Goal: Task Accomplishment & Management: Manage account settings

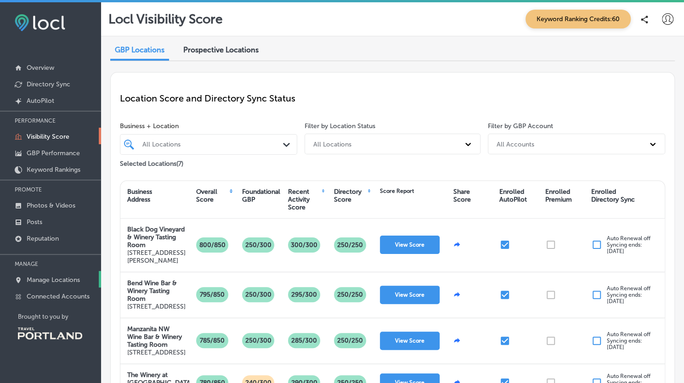
click at [68, 277] on p "Manage Locations" at bounding box center [53, 280] width 53 height 8
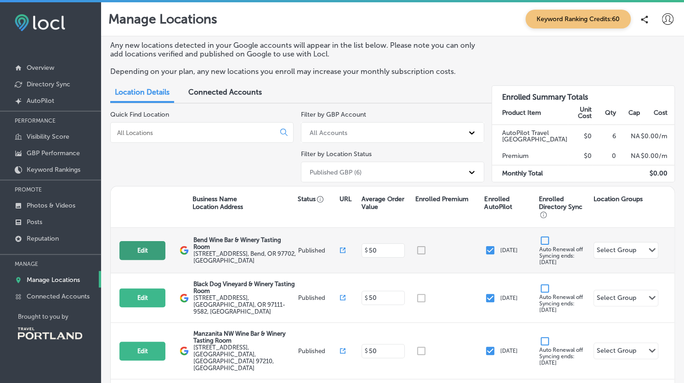
click at [134, 249] on button "Edit" at bounding box center [143, 250] width 46 height 19
select select "US"
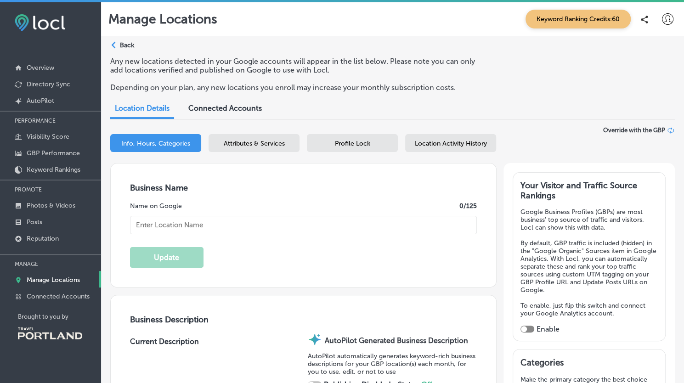
type textarea "Discover a vibrant fusion of winery sophistication and relaxed bar charm at Ben…"
type input "info@bendwinebar.com"
type input "https://www.facebook.com/bendwinebar"
type input "https://www.instagram.com/bendwinebar"
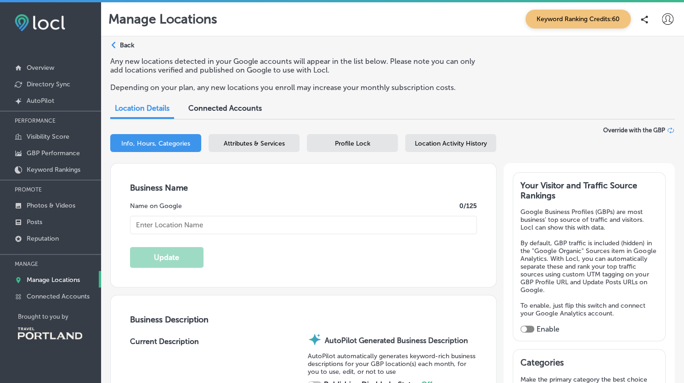
type input "550 SW Industrial Way"
type input "Suite 194"
type input "Bend"
type input "97702"
type input "US"
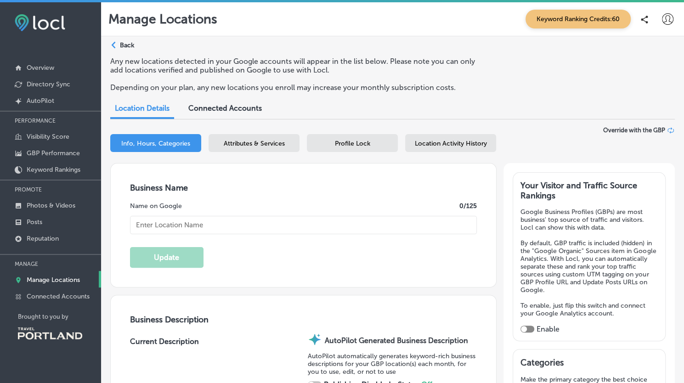
type input "http://www.bendwinebar.com/"
checkbox input "true"
type input "Bend Wine Bar & Winery Tasting Room"
type input "+1 971 303 9674"
click at [421, 150] on div "Location Activity History" at bounding box center [450, 143] width 91 height 18
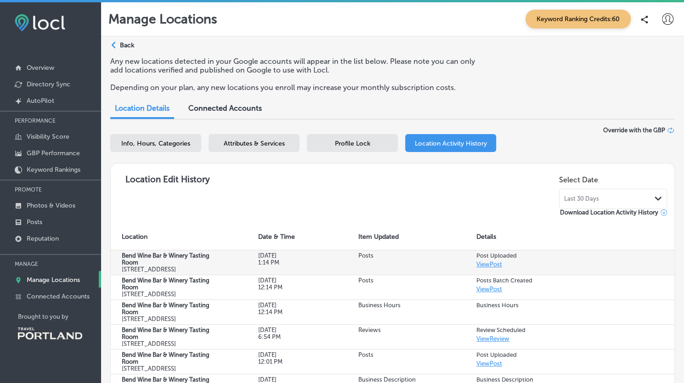
click at [490, 266] on link "View Post" at bounding box center [490, 264] width 26 height 7
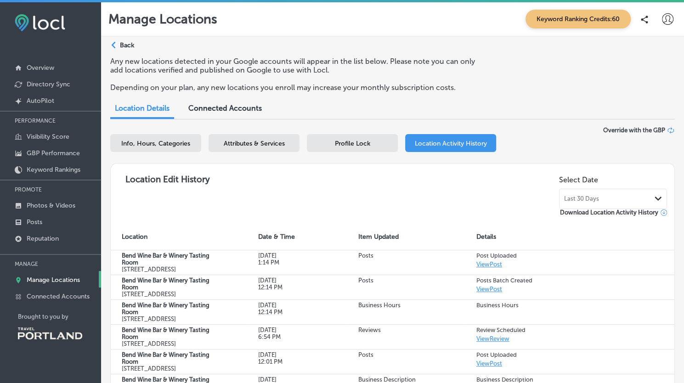
click at [47, 280] on p "Manage Locations" at bounding box center [53, 280] width 53 height 8
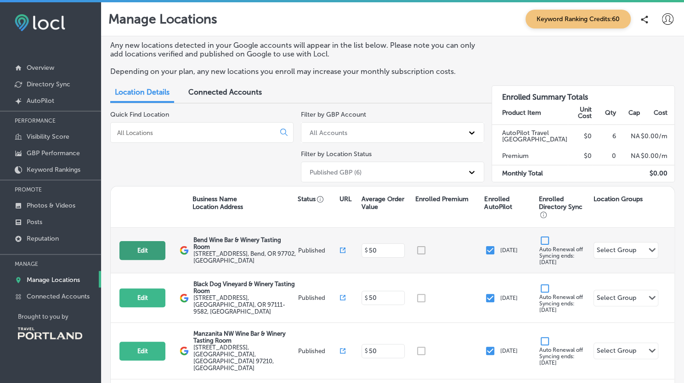
click at [145, 256] on button "Edit" at bounding box center [143, 250] width 46 height 19
select select "US"
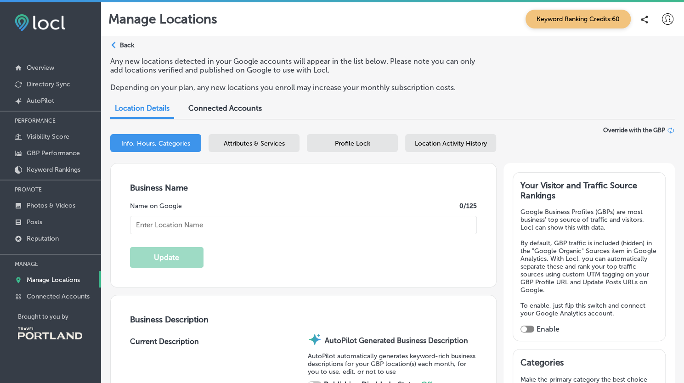
type input "Bend Wine Bar & Winery Tasting Room"
type textarea "Discover a vibrant fusion of winery sophistication and relaxed bar charm at Ben…"
checkbox input "true"
type input "info@bendwinebar.com"
type input "https://www.facebook.com/bendwinebar"
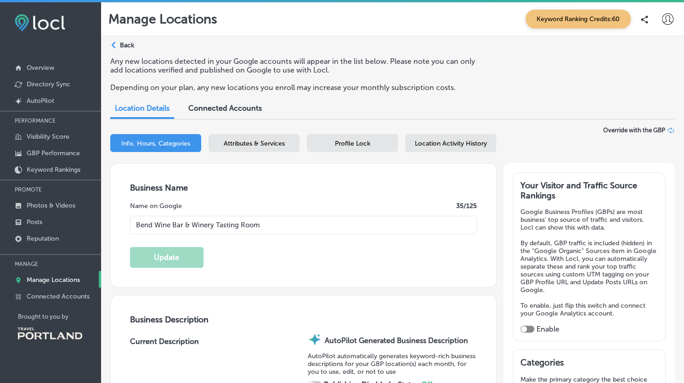
type input "https://www.instagram.com/bendwinebar"
type input "[STREET_ADDRESS]"
type input "Suite 194"
type input "Bend"
type input "97702"
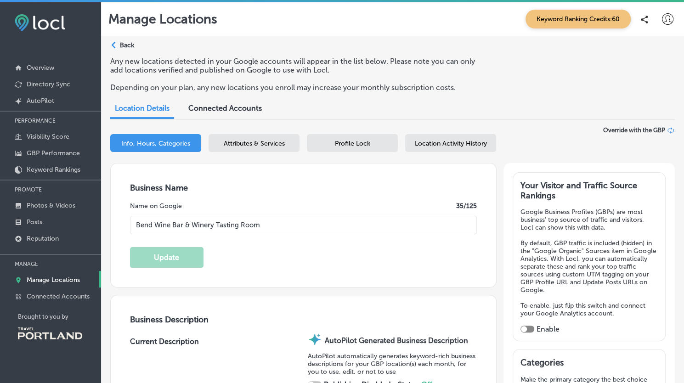
type input "US"
type input "http://www.bendwinebar.com/"
click at [456, 146] on span "Location Activity History" at bounding box center [451, 144] width 72 height 8
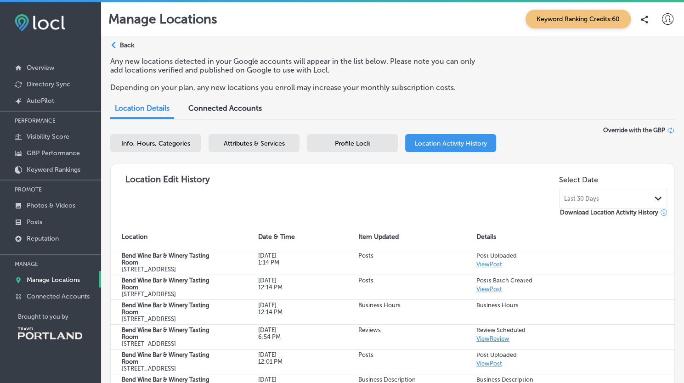
click at [380, 139] on div "Profile Lock" at bounding box center [352, 143] width 91 height 18
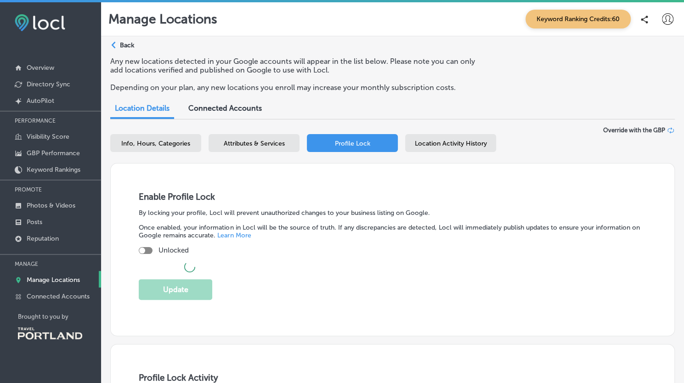
checkbox input "true"
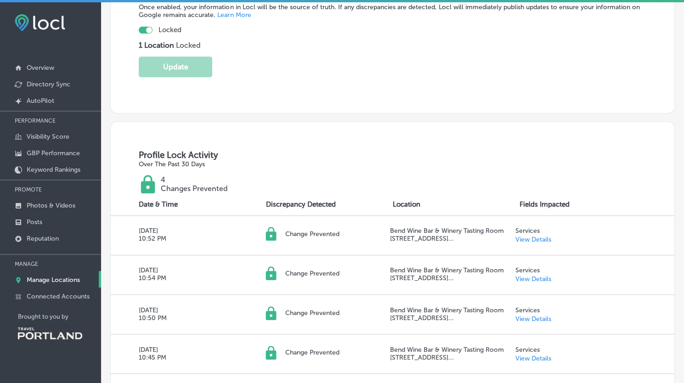
scroll to position [228, 0]
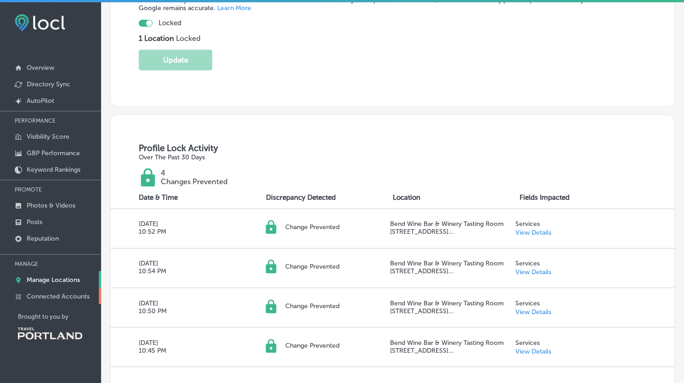
click at [40, 294] on p "Connected Accounts" at bounding box center [58, 297] width 63 height 8
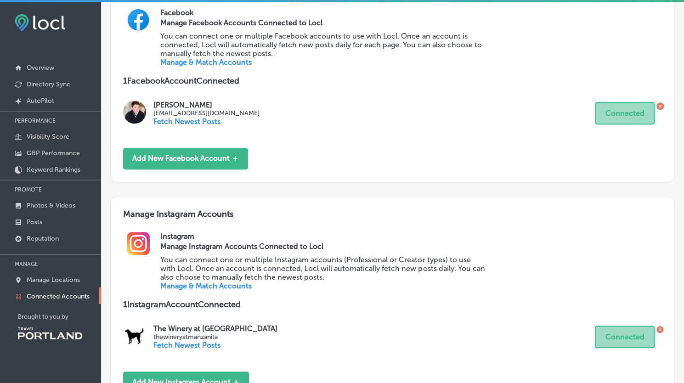
scroll to position [370, 0]
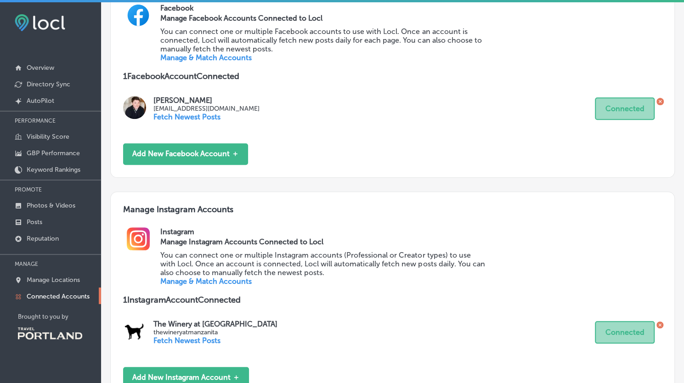
click at [234, 280] on link "Manage & Match Accounts" at bounding box center [205, 281] width 91 height 9
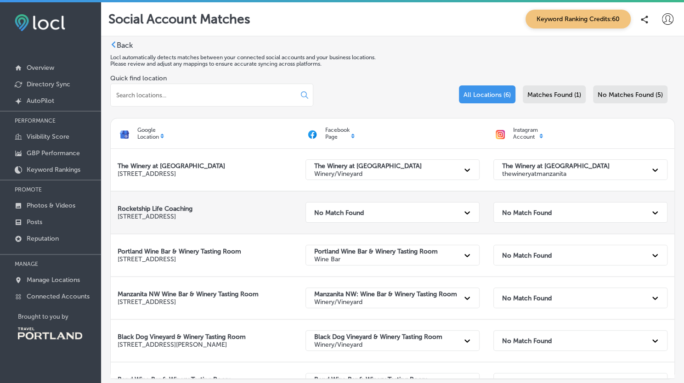
click at [515, 214] on strong "No Match Found" at bounding box center [527, 213] width 50 height 8
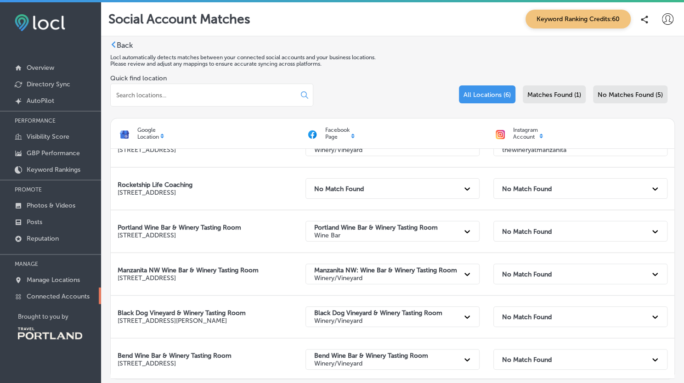
click at [53, 293] on p "Connected Accounts" at bounding box center [58, 297] width 63 height 8
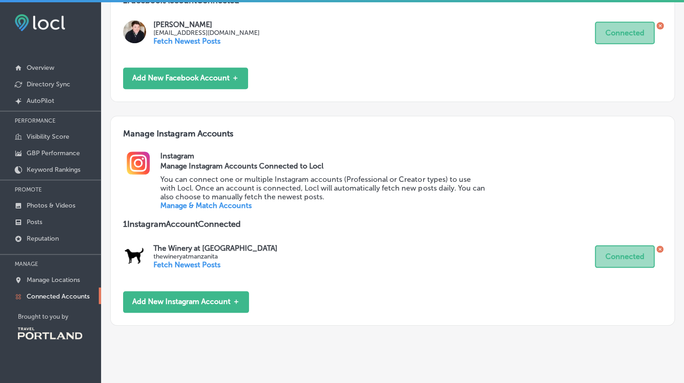
scroll to position [459, 0]
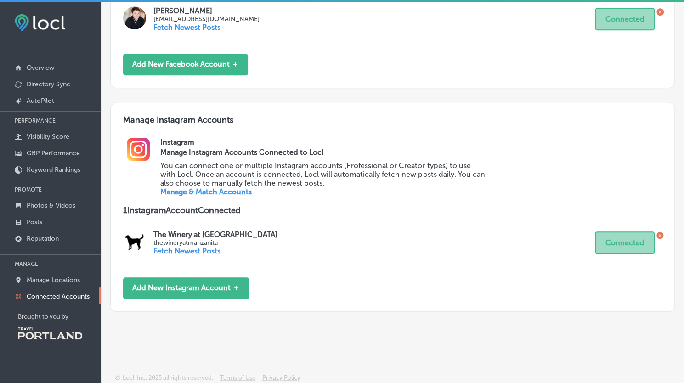
click at [191, 252] on p "Fetch Newest Posts" at bounding box center [216, 251] width 124 height 9
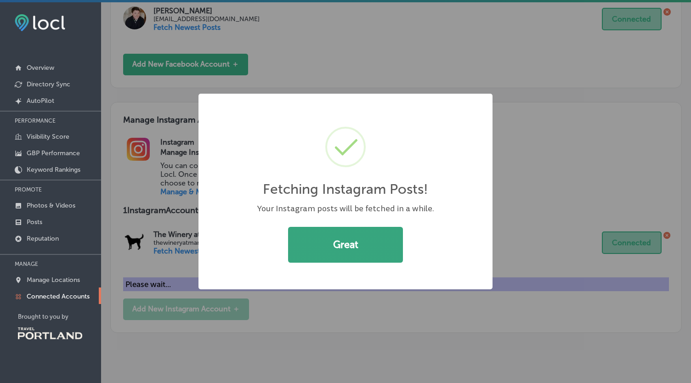
click at [328, 252] on button "Great" at bounding box center [345, 245] width 115 height 36
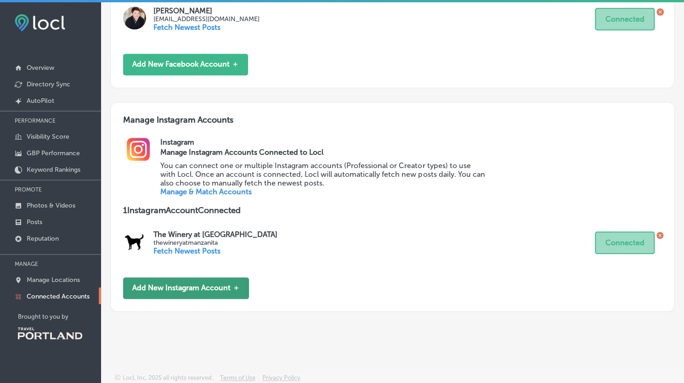
click at [188, 290] on button "Add New Instagram Account ＋" at bounding box center [186, 289] width 126 height 22
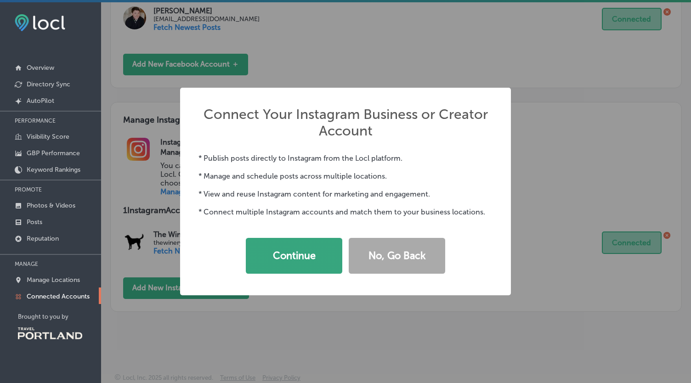
click at [311, 260] on button "Continue" at bounding box center [294, 256] width 97 height 36
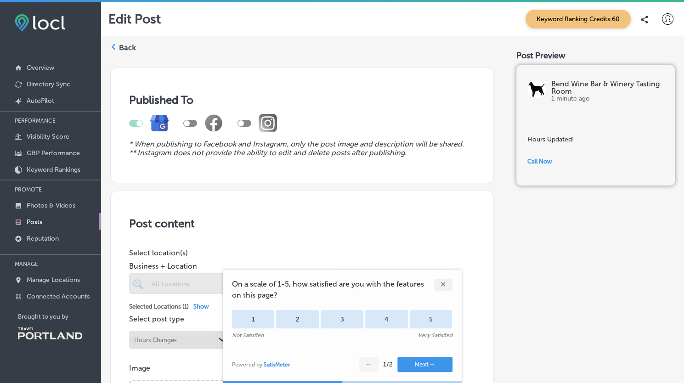
click at [450, 289] on div "✕" at bounding box center [443, 285] width 18 height 12
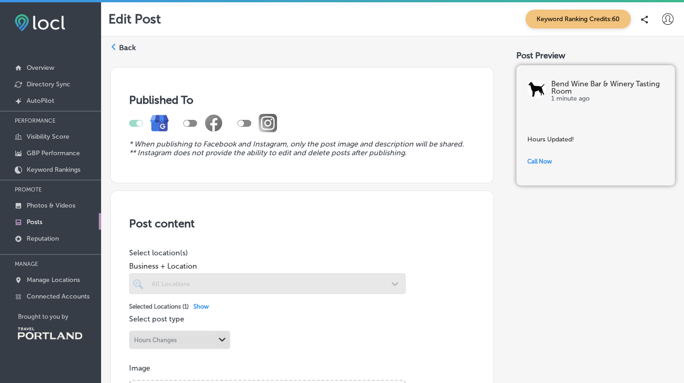
click at [134, 50] on label "Back" at bounding box center [127, 48] width 17 height 10
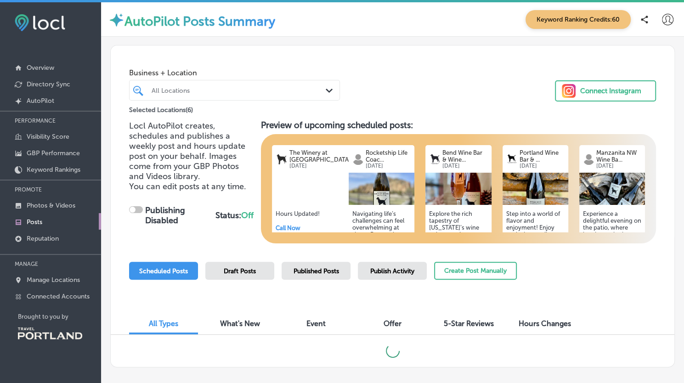
checkbox input "true"
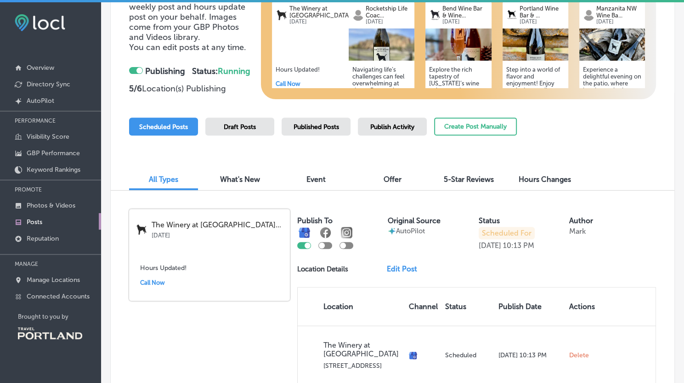
scroll to position [145, 0]
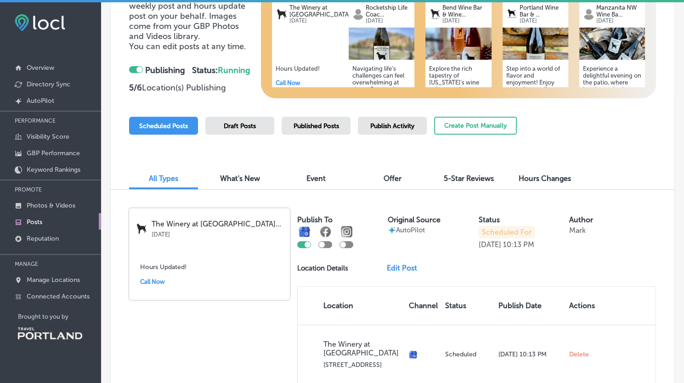
click at [326, 242] on div at bounding box center [326, 244] width 14 height 7
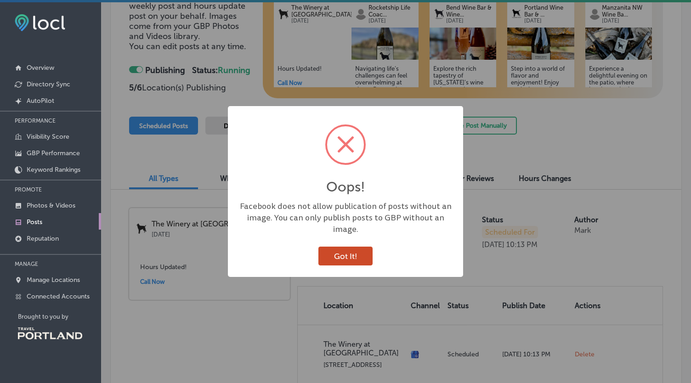
click at [345, 256] on button "Got It!" at bounding box center [346, 256] width 54 height 19
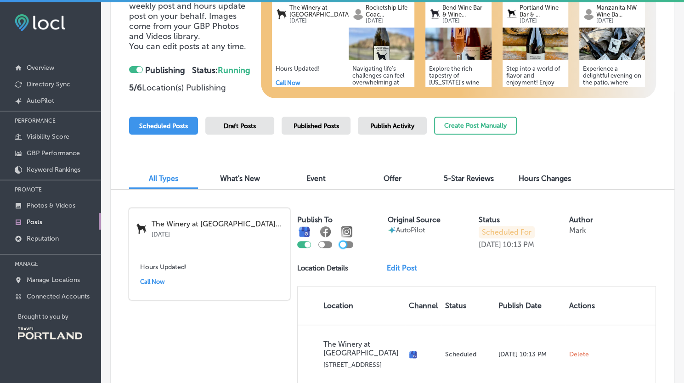
click at [345, 244] on div at bounding box center [343, 245] width 6 height 6
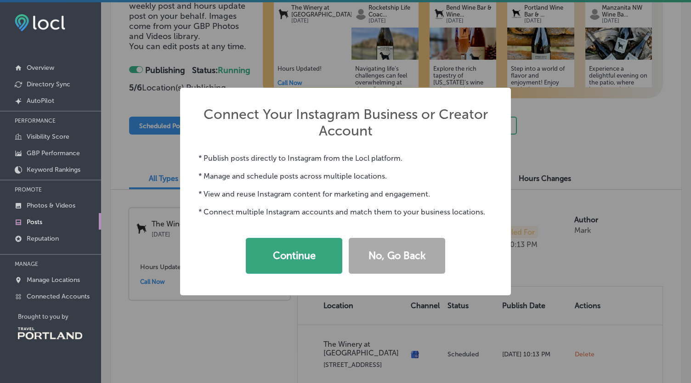
click at [330, 253] on button "Continue" at bounding box center [294, 256] width 97 height 36
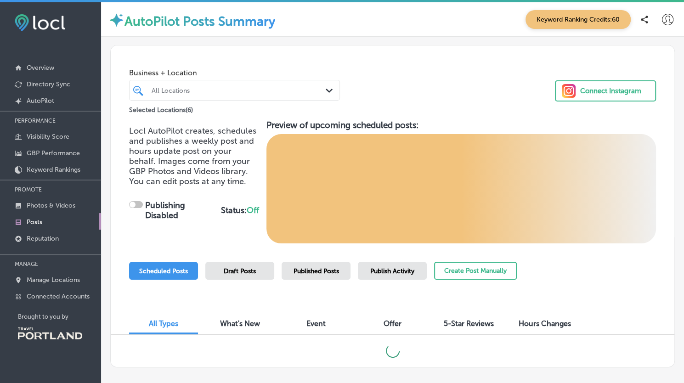
checkbox input "true"
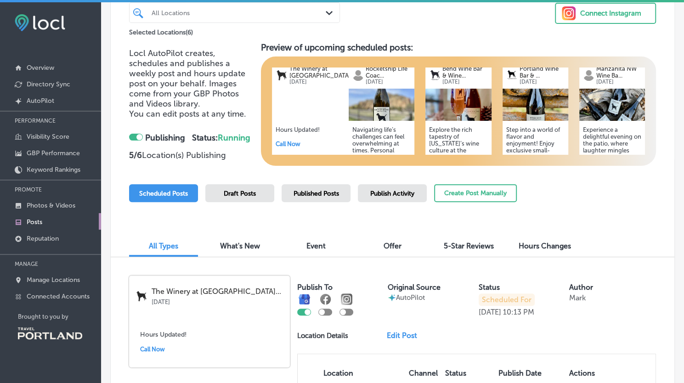
scroll to position [138, 0]
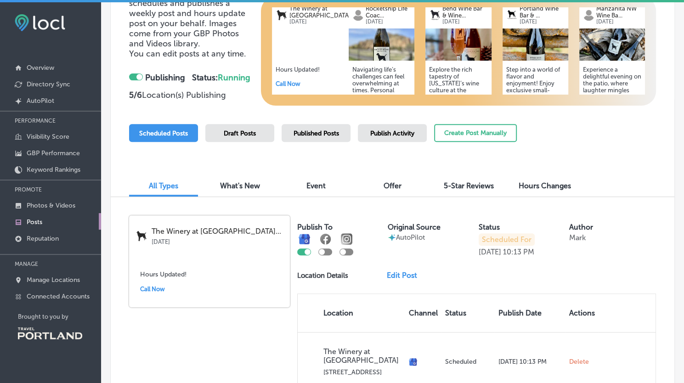
click at [347, 249] on div at bounding box center [347, 252] width 14 height 7
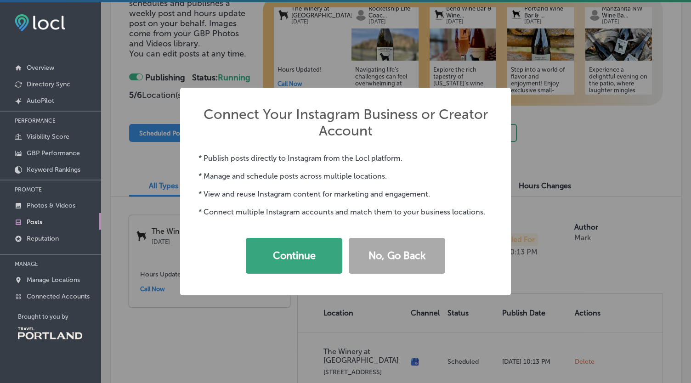
click at [316, 260] on button "Continue" at bounding box center [294, 256] width 97 height 36
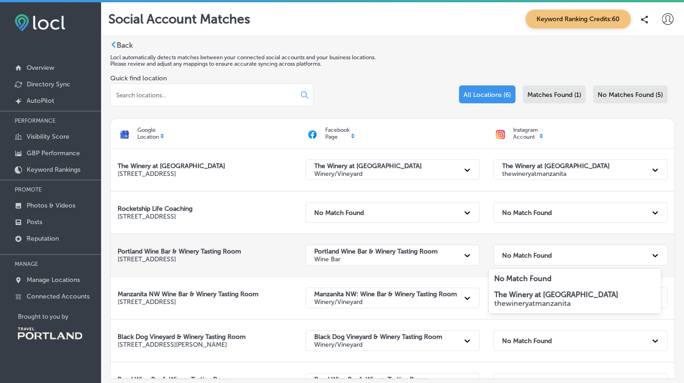
click at [516, 261] on div "No Match Found" at bounding box center [572, 255] width 149 height 19
click at [455, 234] on div "Portland Wine Bar & Winery Tasting Room Wine Bar" at bounding box center [393, 255] width 188 height 42
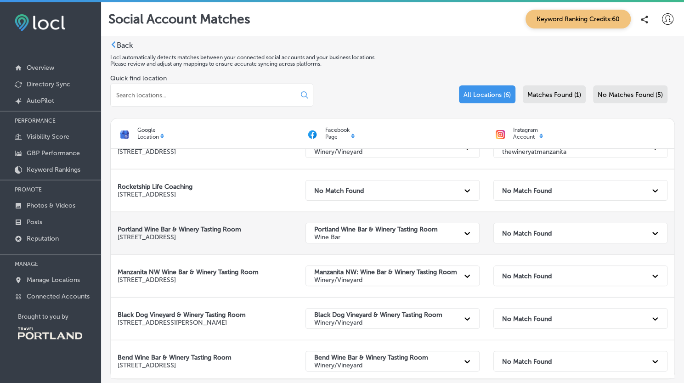
scroll to position [24, 0]
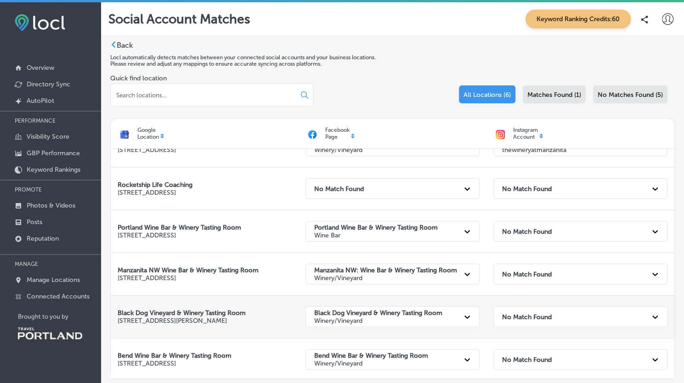
click at [569, 324] on div "No Match Found" at bounding box center [572, 317] width 149 height 19
click at [521, 313] on strong "No Match Found" at bounding box center [527, 317] width 50 height 8
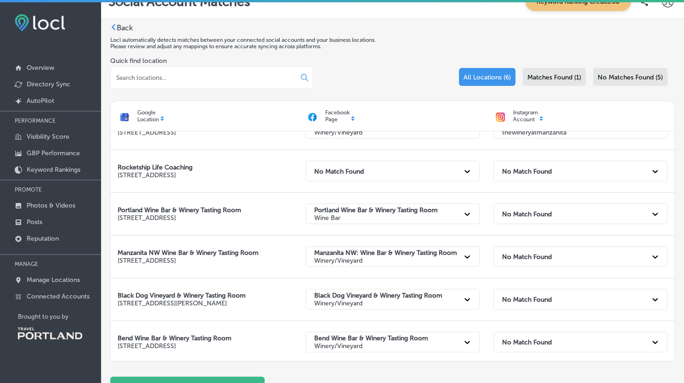
scroll to position [0, 0]
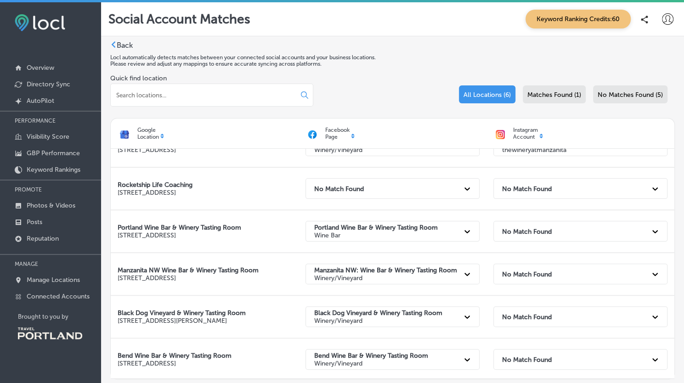
click at [642, 98] on span "No Matches Found (5)" at bounding box center [630, 95] width 65 height 8
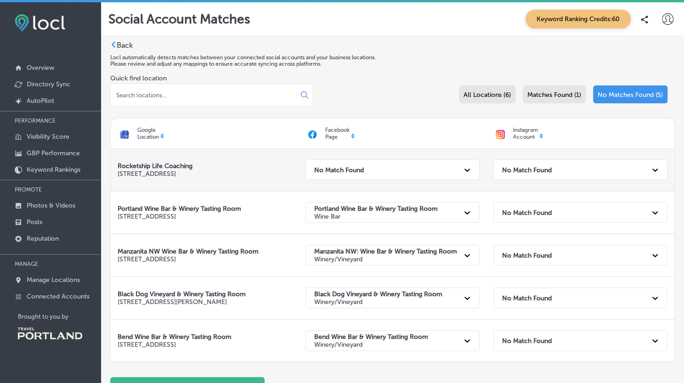
click at [541, 171] on strong "No Match Found" at bounding box center [527, 170] width 50 height 8
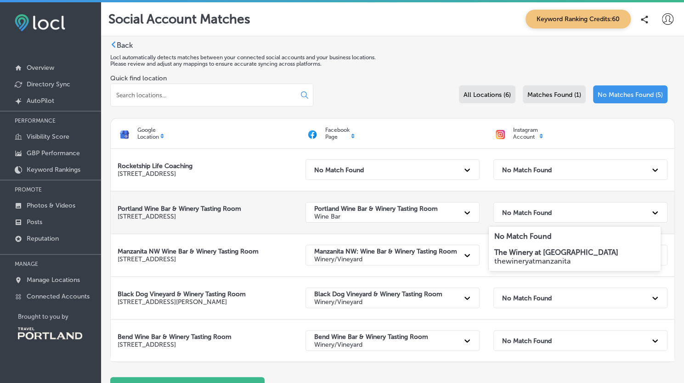
click at [526, 212] on strong "No Match Found" at bounding box center [527, 213] width 50 height 8
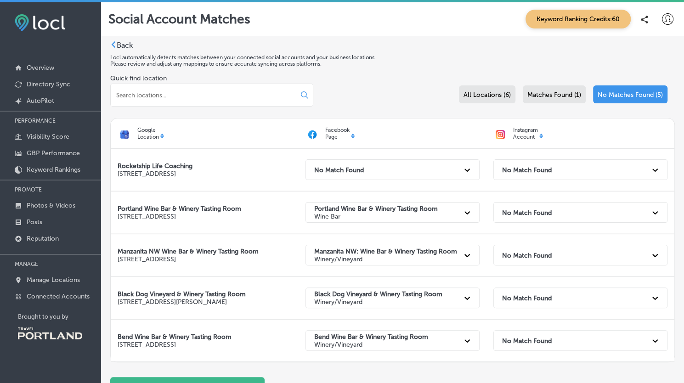
click at [480, 98] on span "All Locations (6)" at bounding box center [487, 95] width 47 height 8
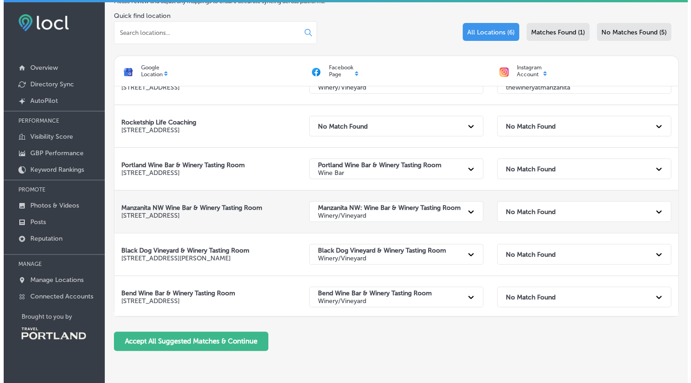
scroll to position [96, 0]
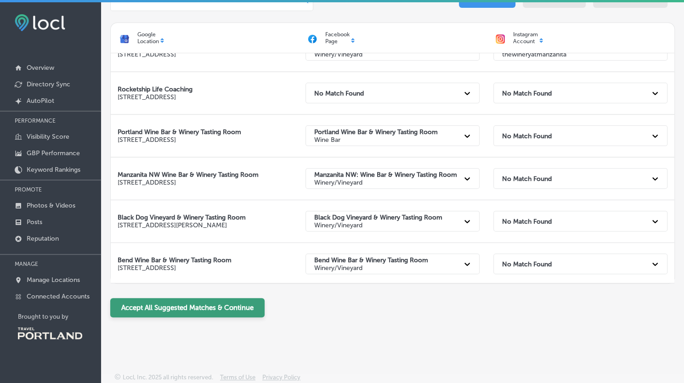
drag, startPoint x: 211, startPoint y: 302, endPoint x: 255, endPoint y: 302, distance: 43.2
click at [213, 302] on button "Accept All Suggested Matches & Continue" at bounding box center [187, 307] width 154 height 19
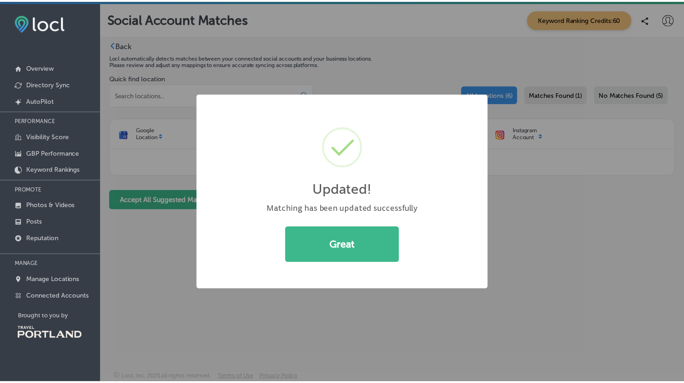
scroll to position [0, 0]
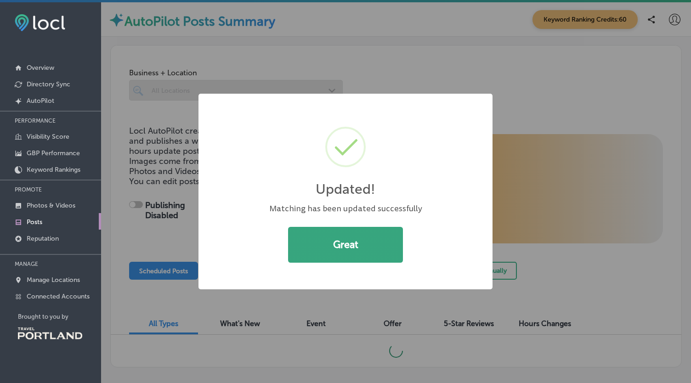
click at [367, 248] on button "Great" at bounding box center [345, 245] width 115 height 36
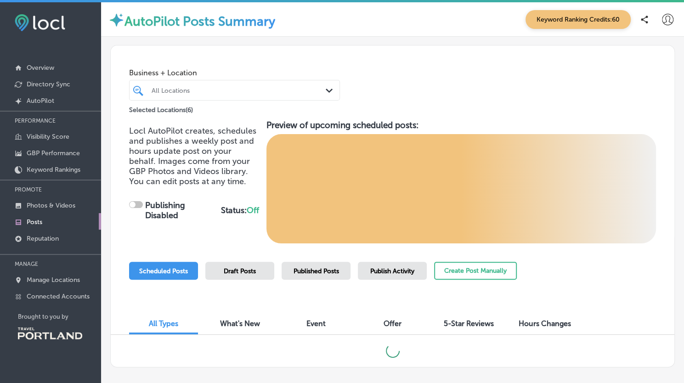
checkbox input "true"
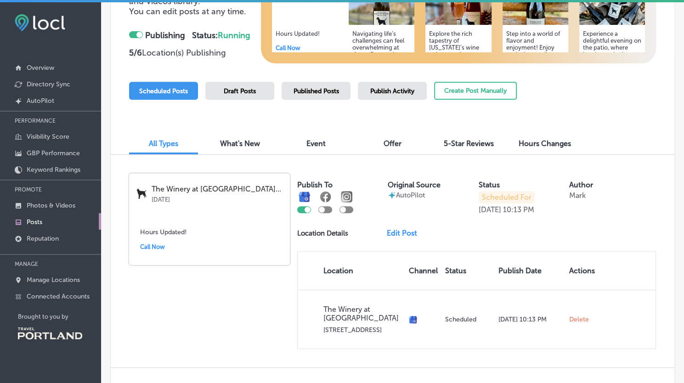
scroll to position [182, 0]
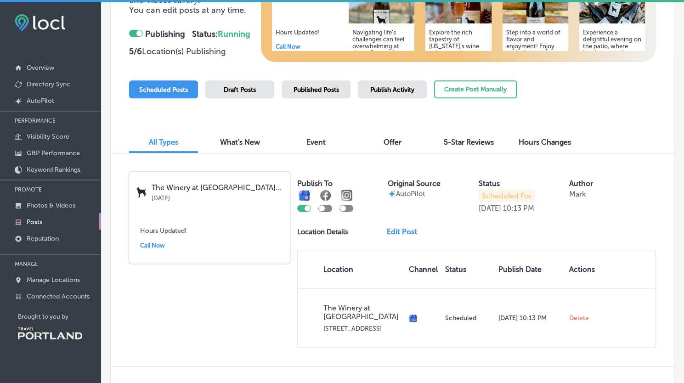
click at [347, 209] on div at bounding box center [347, 208] width 14 height 7
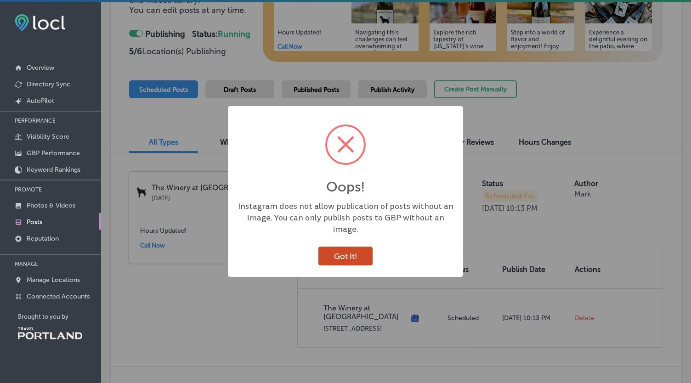
click at [339, 248] on button "Got It!" at bounding box center [346, 256] width 54 height 19
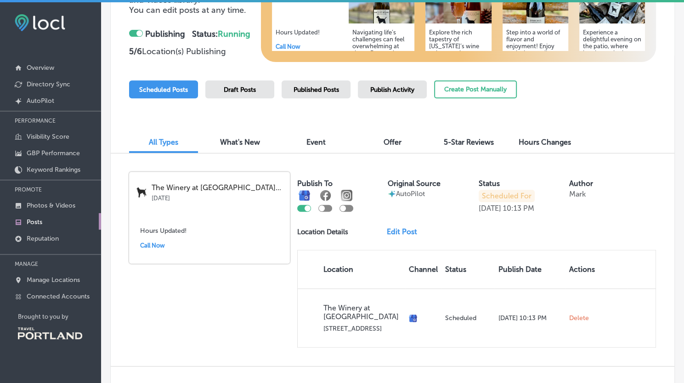
click at [328, 210] on div at bounding box center [326, 208] width 14 height 7
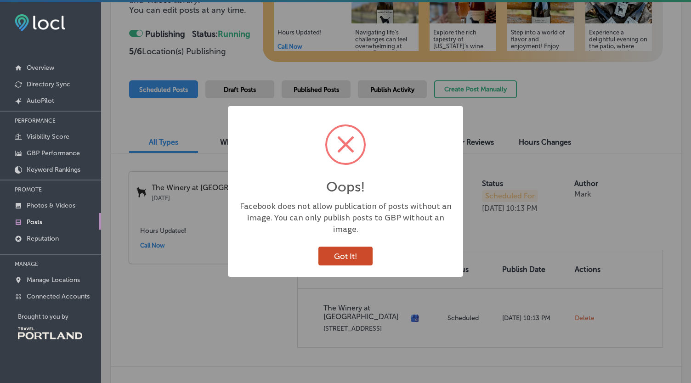
click at [333, 253] on button "Got It!" at bounding box center [346, 256] width 54 height 19
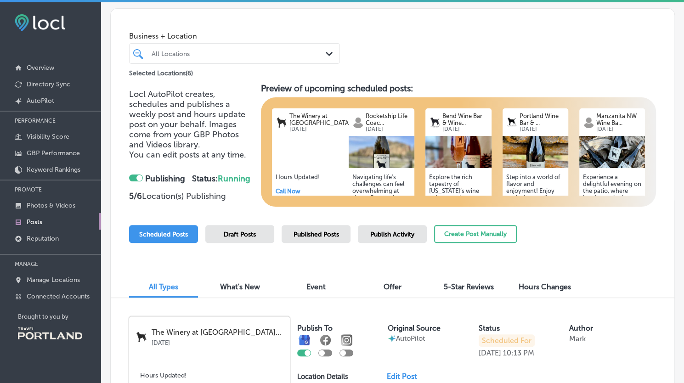
scroll to position [36, 0]
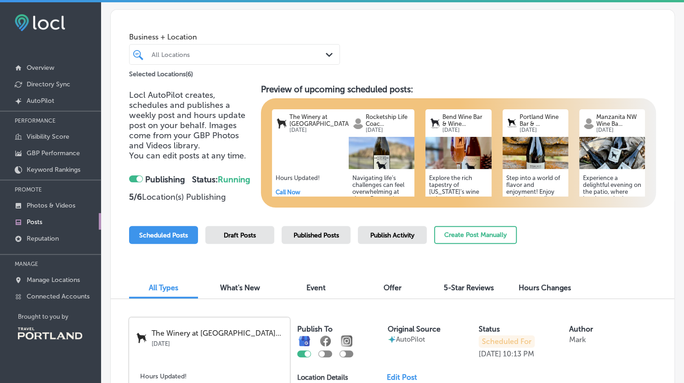
click at [379, 182] on h5 "Navigating life’s challenges can feel overwhelming at times. Personal coaching …" at bounding box center [382, 226] width 58 height 103
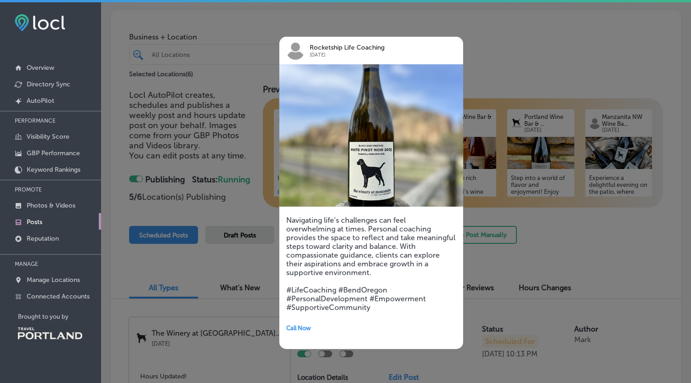
click at [485, 130] on div at bounding box center [345, 191] width 691 height 383
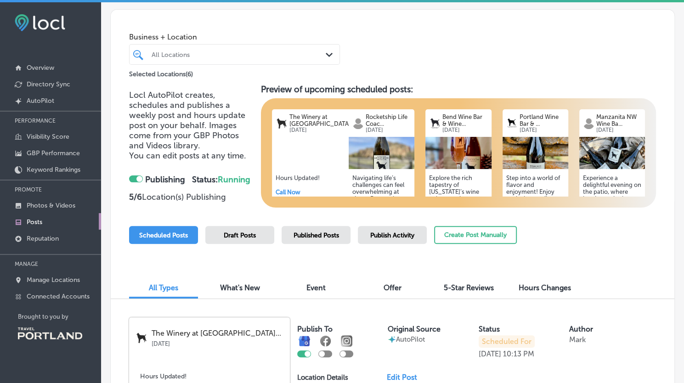
click at [457, 143] on img at bounding box center [459, 153] width 66 height 32
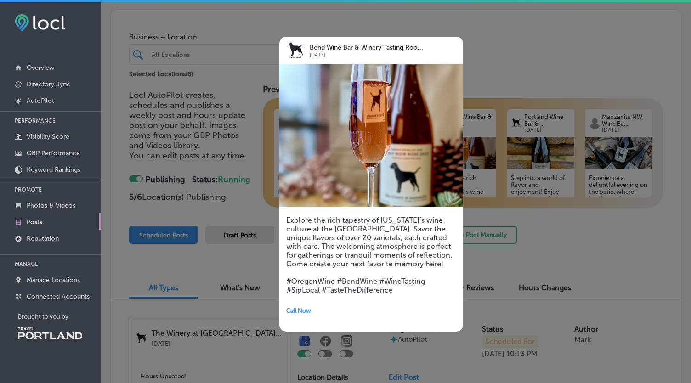
click at [535, 68] on div at bounding box center [345, 191] width 691 height 383
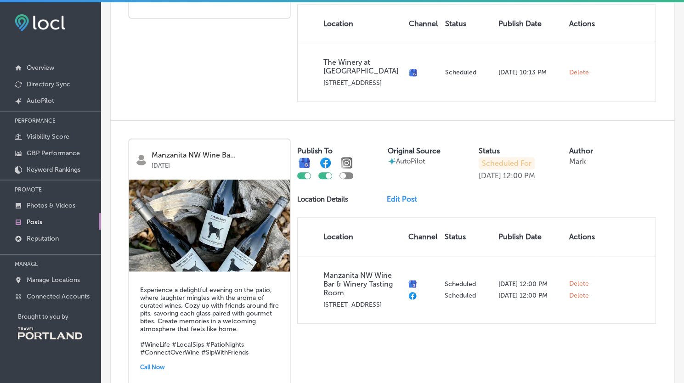
scroll to position [430, 0]
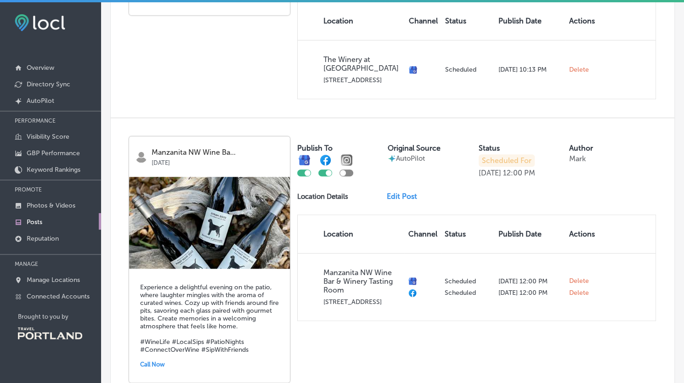
click at [346, 173] on div at bounding box center [347, 173] width 14 height 7
checkbox input "true"
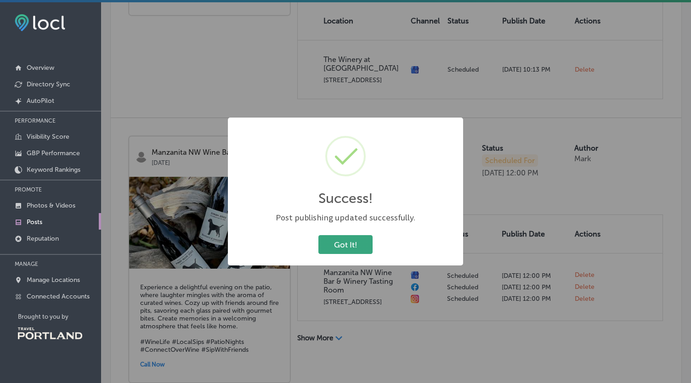
click at [340, 247] on button "Got It!" at bounding box center [346, 244] width 54 height 19
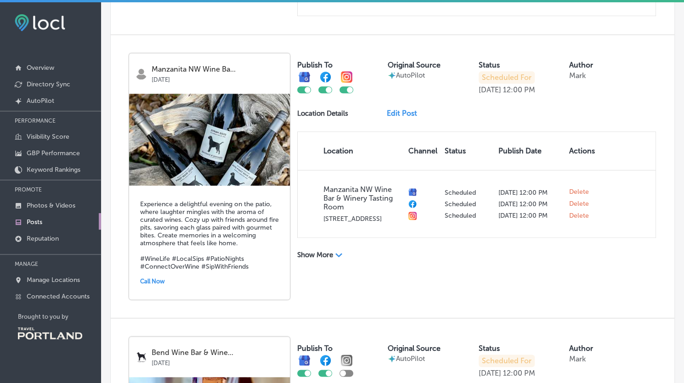
scroll to position [515, 0]
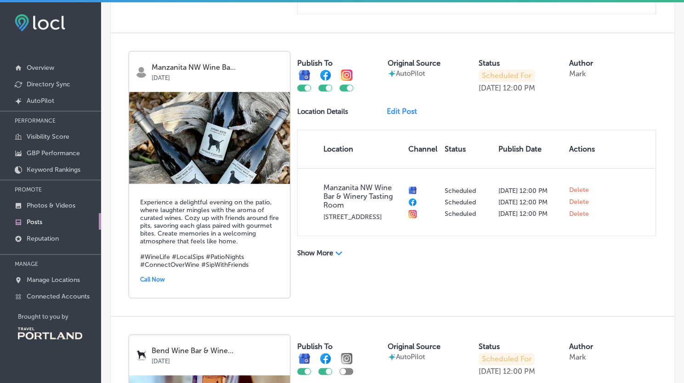
click at [397, 114] on link "Edit Post" at bounding box center [406, 111] width 38 height 9
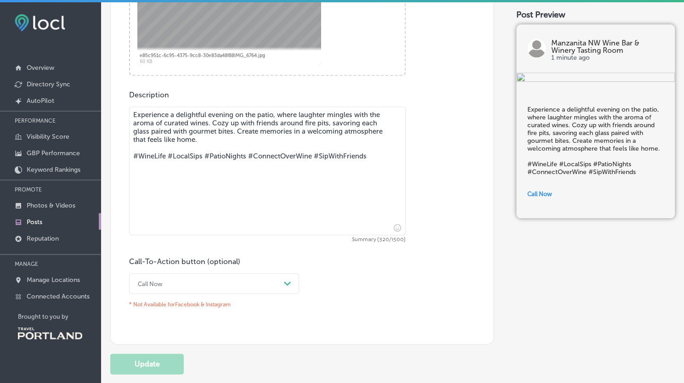
scroll to position [2, 0]
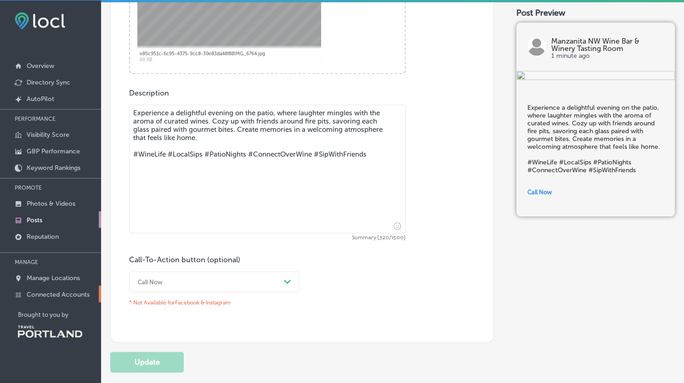
click at [65, 292] on p "Connected Accounts" at bounding box center [58, 295] width 63 height 8
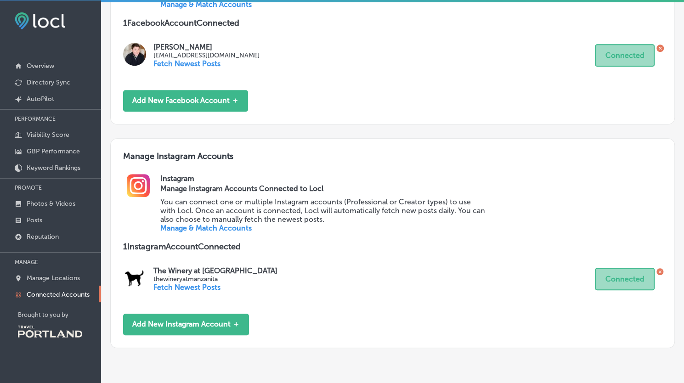
scroll to position [432, 0]
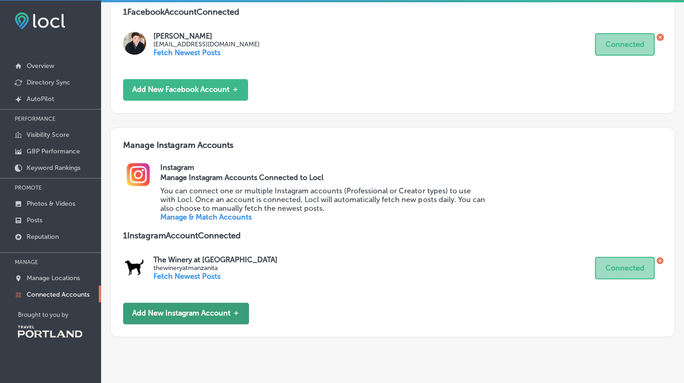
click at [192, 315] on button "Add New Instagram Account ＋" at bounding box center [186, 314] width 126 height 22
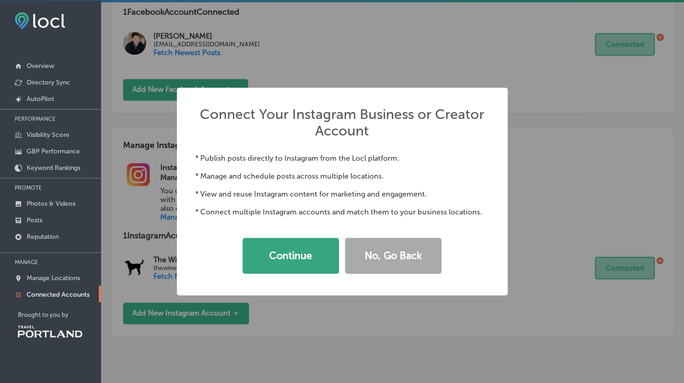
click at [264, 258] on button "Continue" at bounding box center [291, 256] width 97 height 36
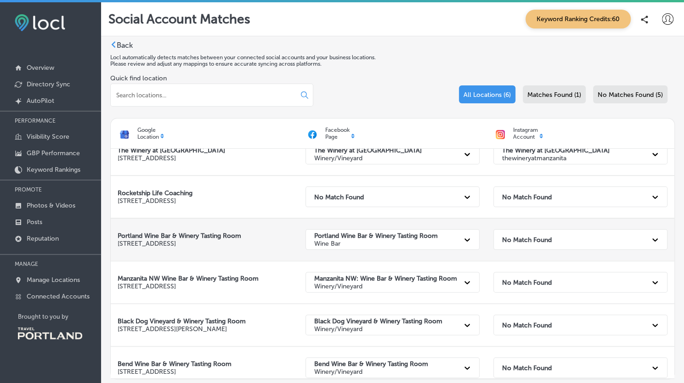
scroll to position [24, 0]
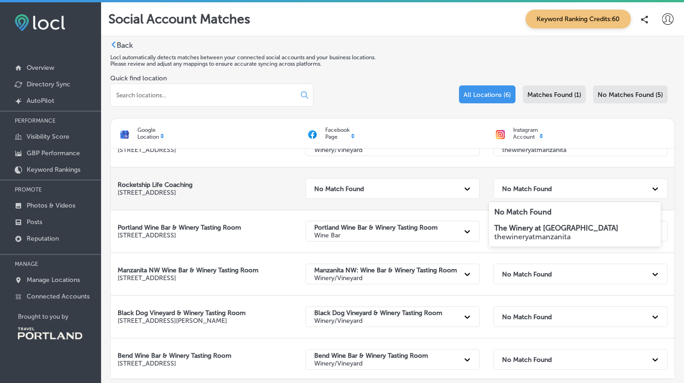
click at [526, 196] on div "No Match Found" at bounding box center [572, 188] width 149 height 19
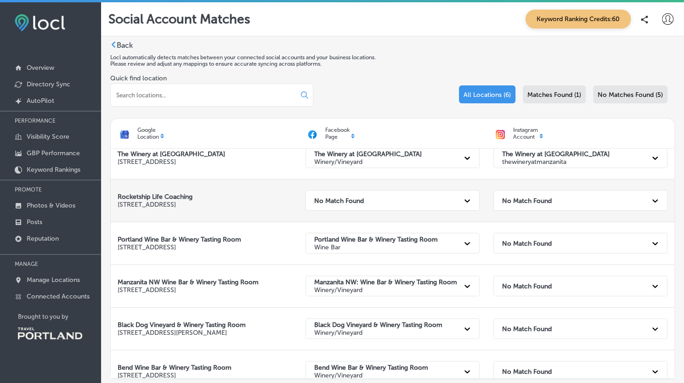
scroll to position [0, 0]
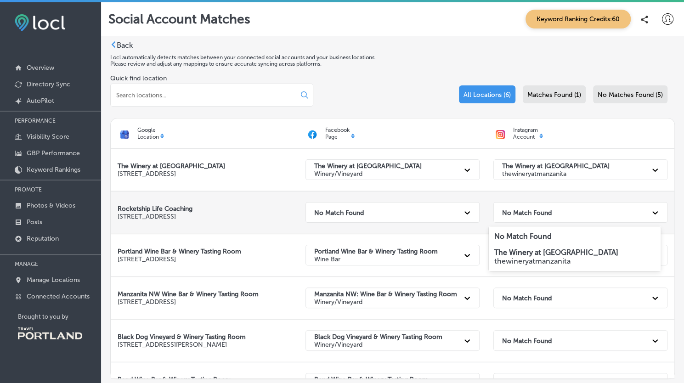
click at [526, 212] on strong "No Match Found" at bounding box center [527, 213] width 50 height 8
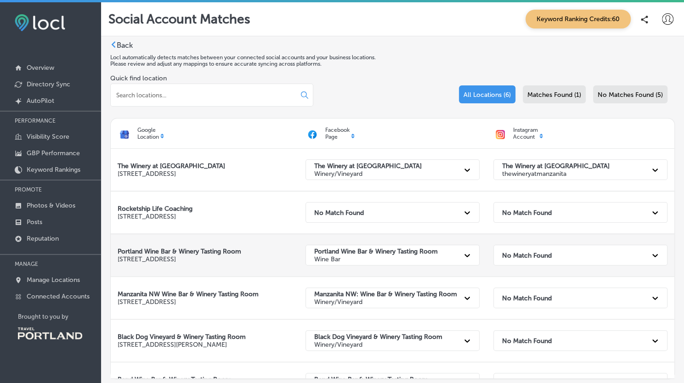
click at [551, 258] on div "No Match Found" at bounding box center [572, 255] width 149 height 19
click at [659, 19] on div at bounding box center [668, 19] width 18 height 18
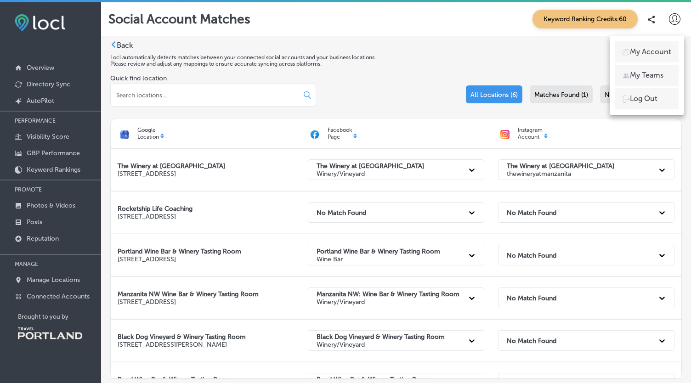
click at [154, 243] on div at bounding box center [345, 191] width 691 height 383
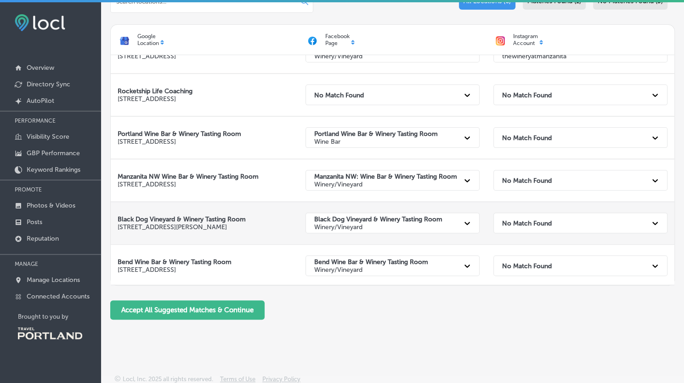
scroll to position [96, 0]
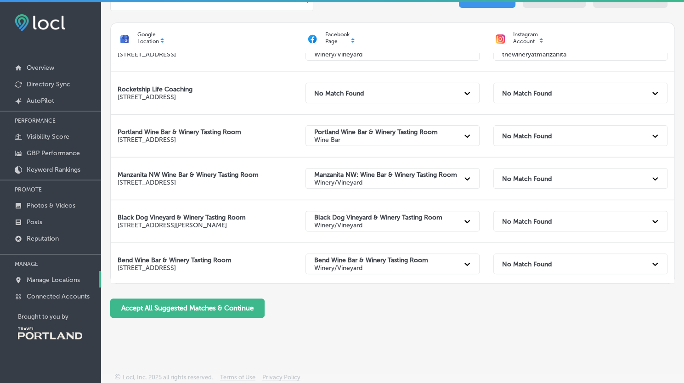
click at [65, 279] on p "Manage Locations" at bounding box center [53, 280] width 53 height 8
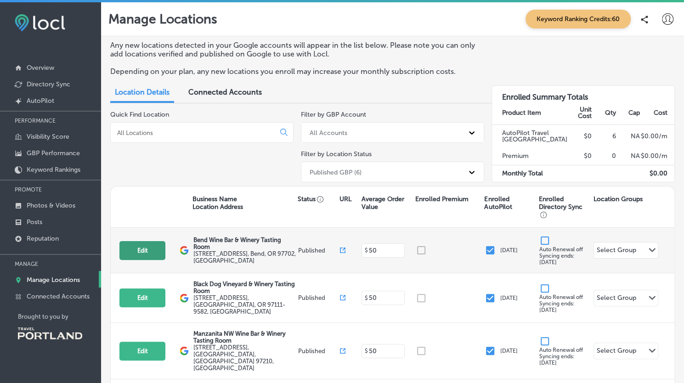
click at [143, 258] on button "Edit" at bounding box center [143, 250] width 46 height 19
select select "US"
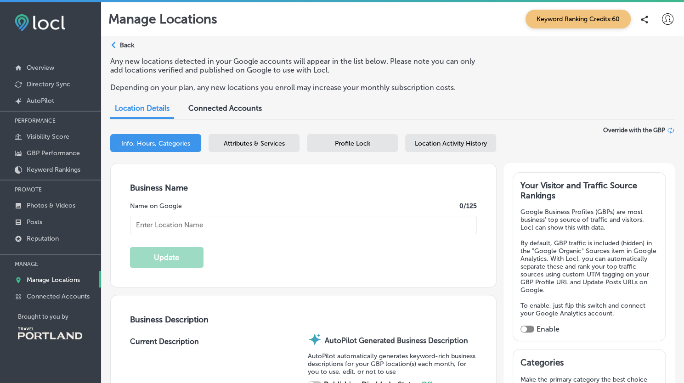
type textarea "Discover a vibrant fusion of winery sophistication and relaxed bar charm at Ben…"
type input "info@bendwinebar.com"
type input "https://www.facebook.com/bendwinebar"
type input "https://www.instagram.com/bendwinebar"
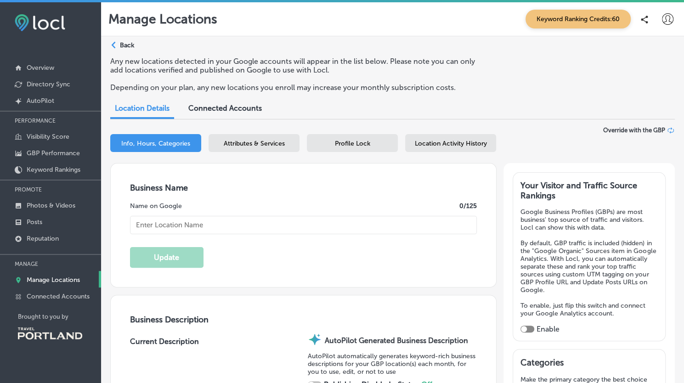
type input "550 SW Industrial Way"
type input "Suite 194"
type input "Bend"
type input "97702"
type input "US"
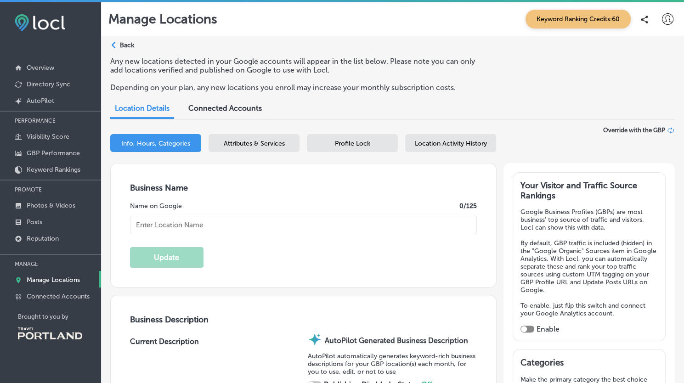
type input "http://www.bendwinebar.com/"
type input "Bend Wine Bar & Winery Tasting Room"
checkbox input "true"
type input "+1 971 303 9674"
click at [260, 151] on div "Attributes & Services" at bounding box center [254, 143] width 91 height 18
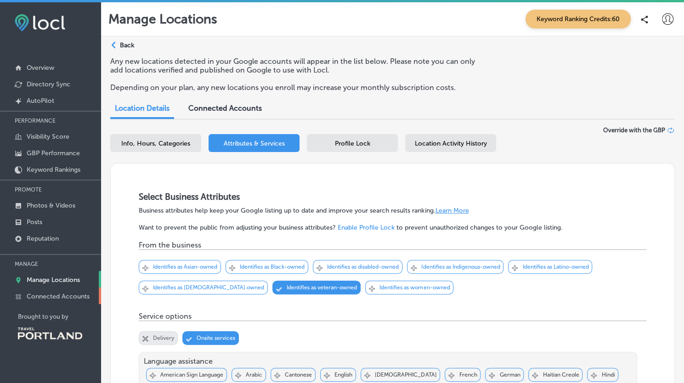
click at [32, 299] on link "Connected Accounts" at bounding box center [50, 296] width 101 height 17
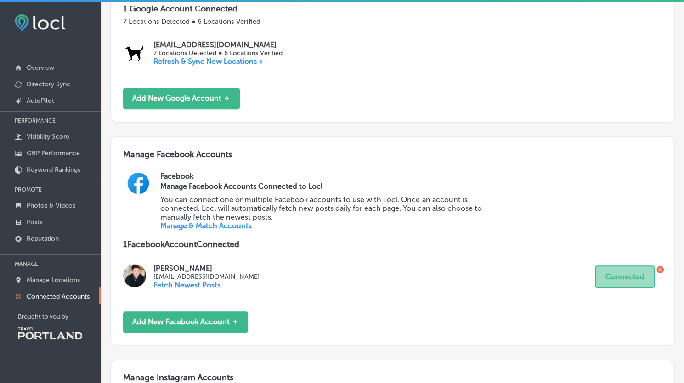
scroll to position [231, 0]
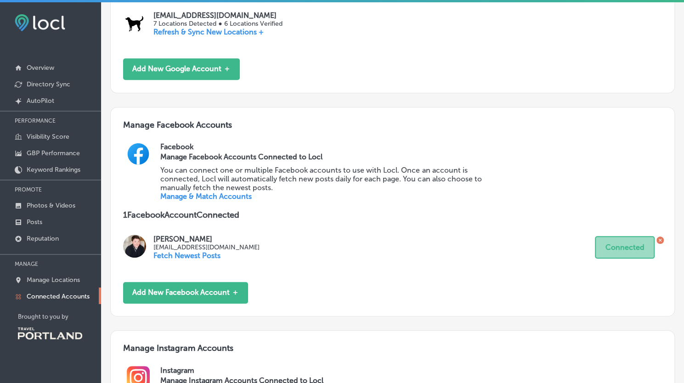
click at [204, 197] on link "Manage & Match Accounts" at bounding box center [205, 196] width 91 height 9
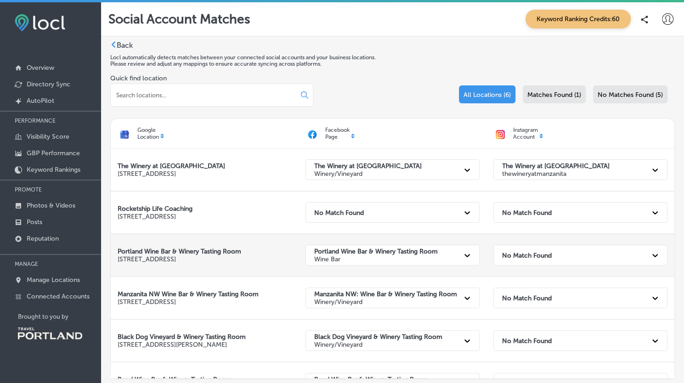
click at [354, 257] on p "Wine Bar" at bounding box center [376, 260] width 124 height 8
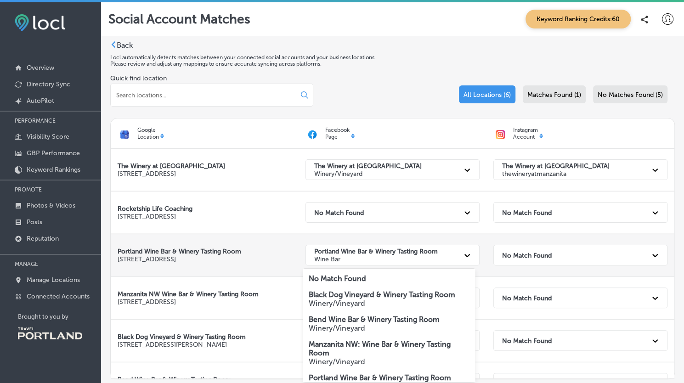
scroll to position [2, 0]
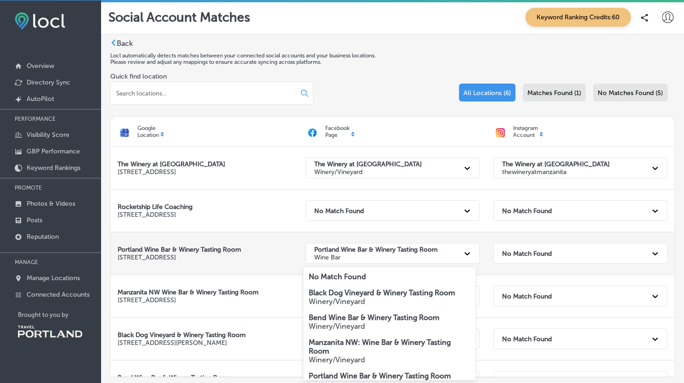
click at [354, 257] on p "Wine Bar" at bounding box center [376, 258] width 124 height 8
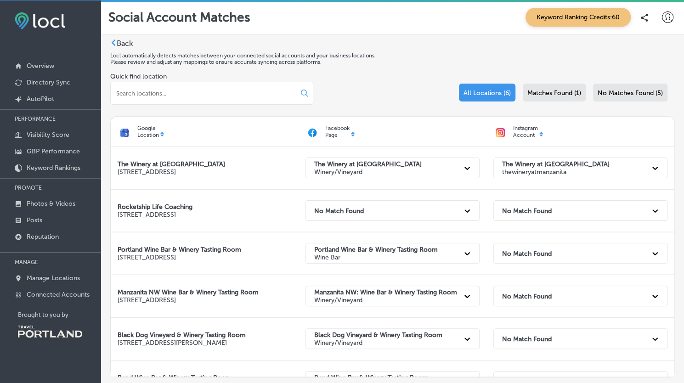
scroll to position [0, 0]
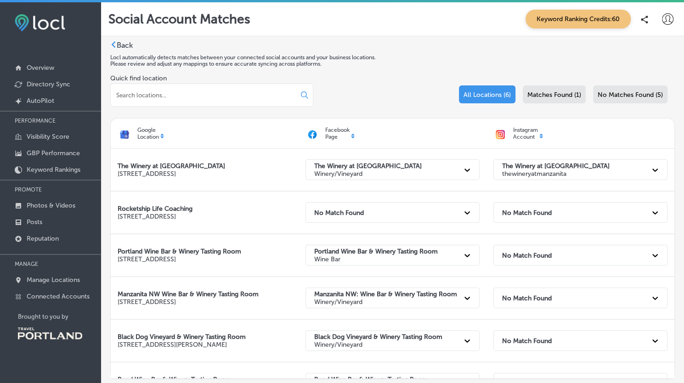
click at [129, 51] on div "Back Locl automatically detects matches between your connected social accounts …" at bounding box center [392, 231] width 565 height 380
click at [125, 41] on label "Back" at bounding box center [125, 45] width 16 height 9
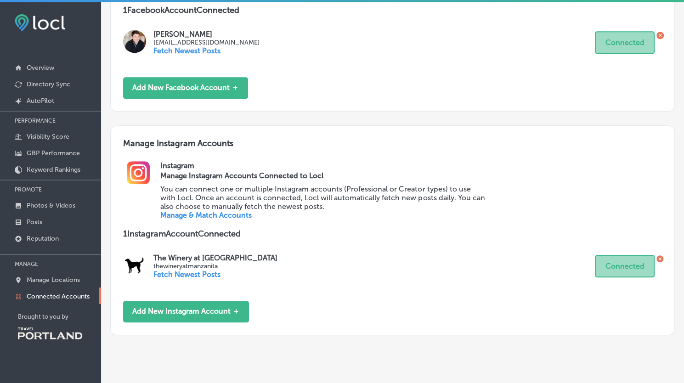
scroll to position [436, 0]
click at [203, 317] on button "Add New Instagram Account ＋" at bounding box center [186, 312] width 126 height 22
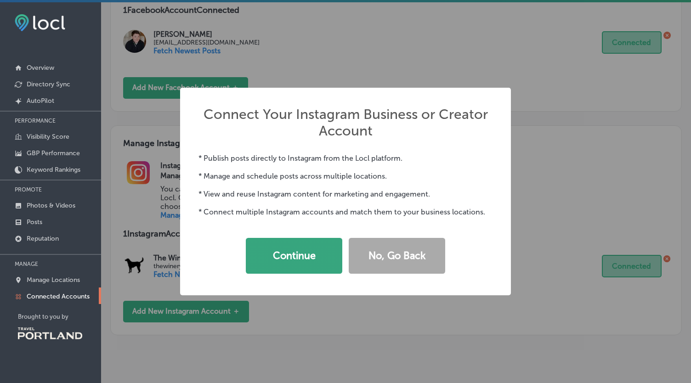
click at [280, 264] on button "Continue" at bounding box center [294, 256] width 97 height 36
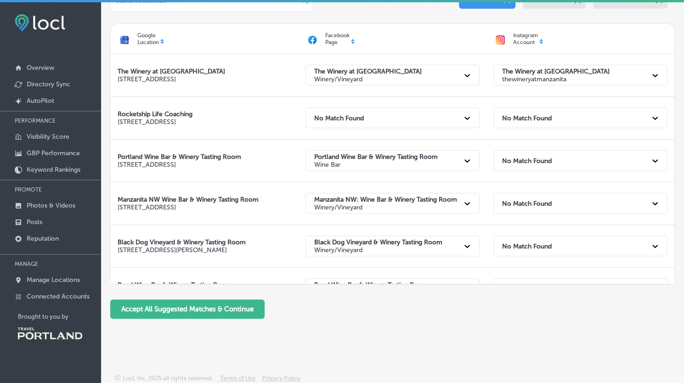
scroll to position [96, 0]
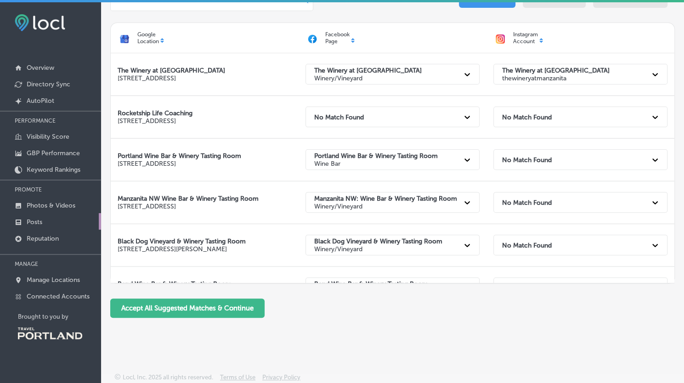
click at [50, 217] on link "Posts" at bounding box center [50, 221] width 101 height 17
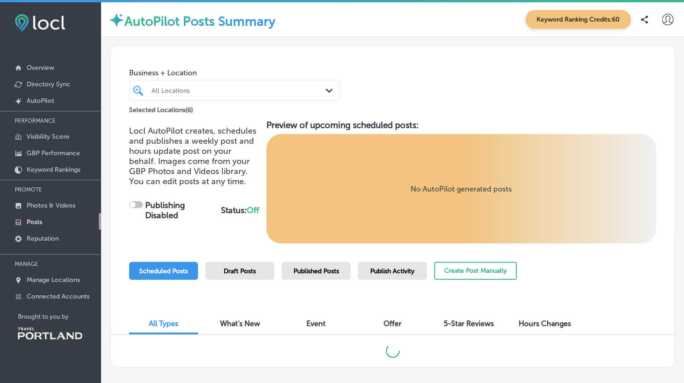
checkbox input "true"
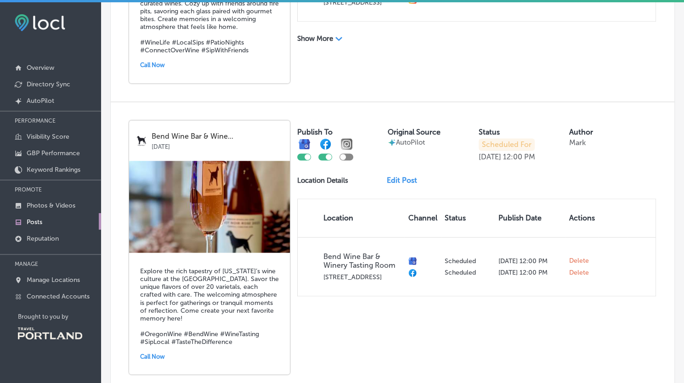
scroll to position [738, 0]
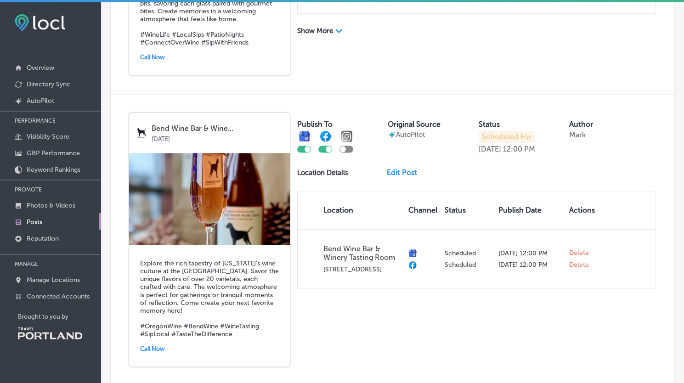
click at [346, 146] on div at bounding box center [347, 149] width 14 height 7
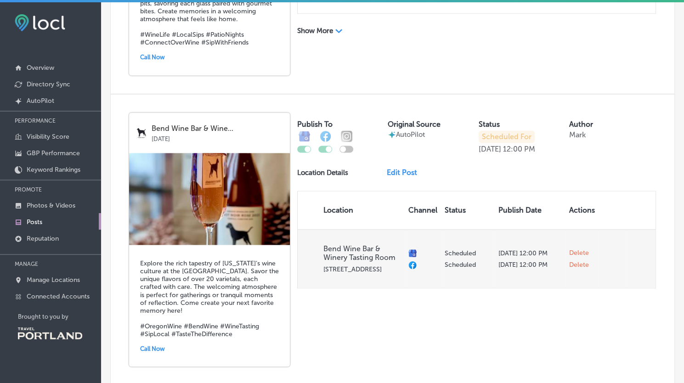
checkbox input "true"
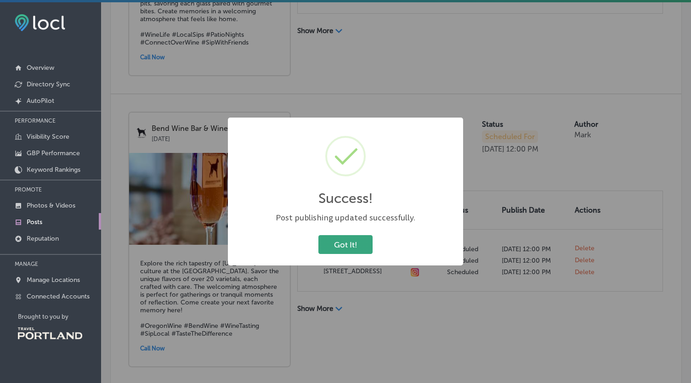
click at [337, 247] on button "Got It!" at bounding box center [346, 244] width 54 height 19
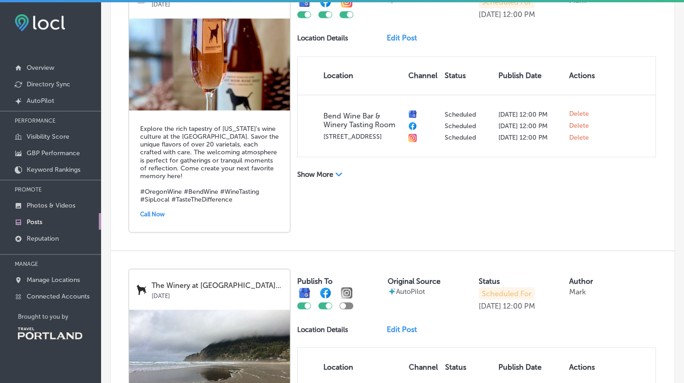
scroll to position [933, 0]
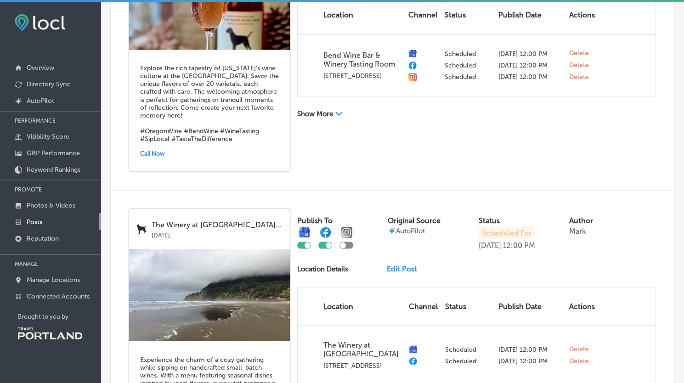
click at [354, 237] on div at bounding box center [340, 238] width 87 height 22
click at [349, 242] on div at bounding box center [347, 245] width 14 height 7
checkbox input "true"
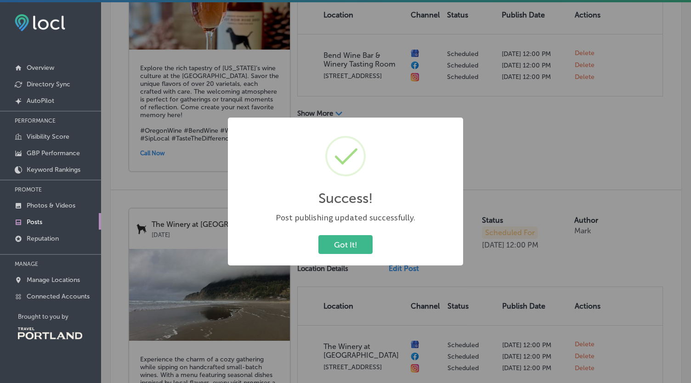
click at [349, 241] on button "Got It!" at bounding box center [346, 244] width 54 height 19
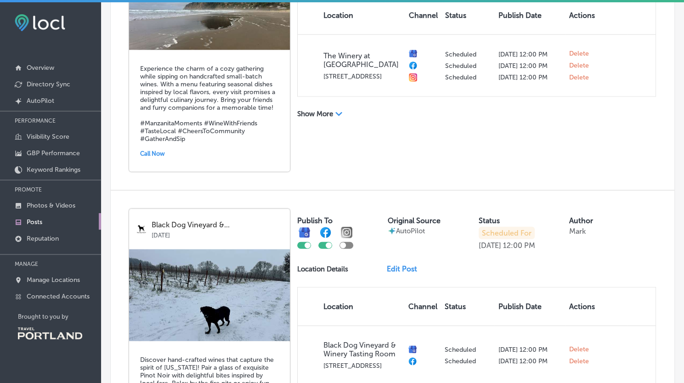
scroll to position [1273, 0]
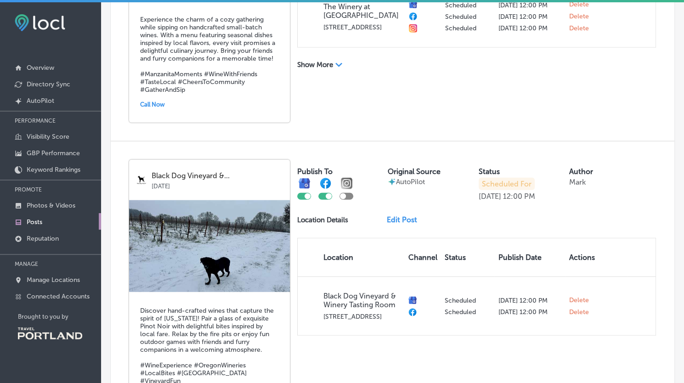
click at [351, 193] on div at bounding box center [347, 196] width 14 height 7
checkbox input "true"
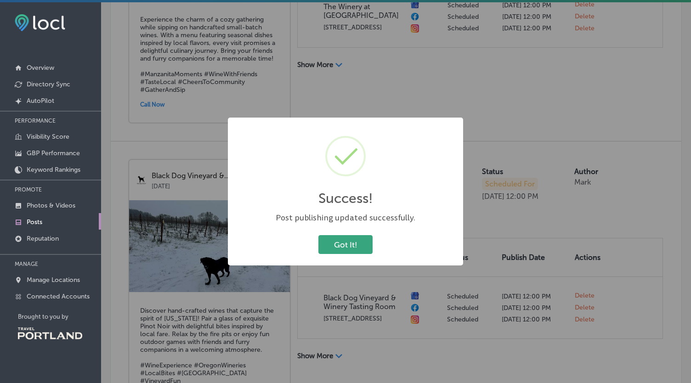
click at [344, 242] on button "Got It!" at bounding box center [346, 244] width 54 height 19
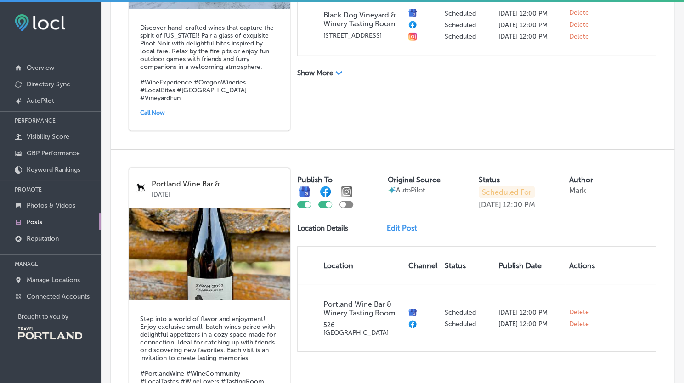
scroll to position [1587, 0]
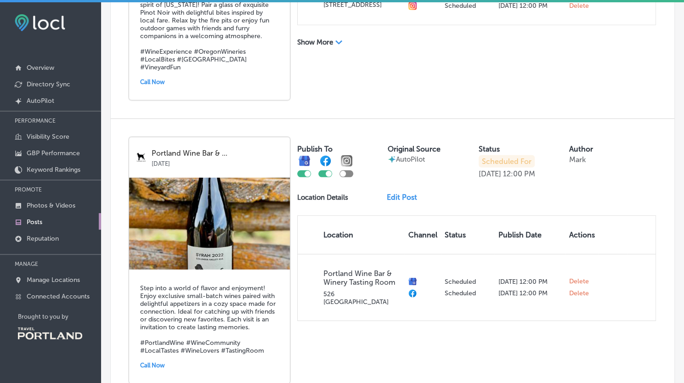
click at [350, 171] on div at bounding box center [347, 174] width 14 height 7
checkbox input "true"
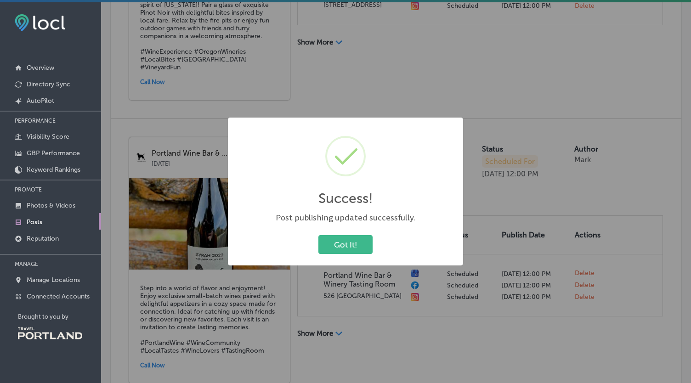
click at [334, 239] on button "Got It!" at bounding box center [346, 244] width 54 height 19
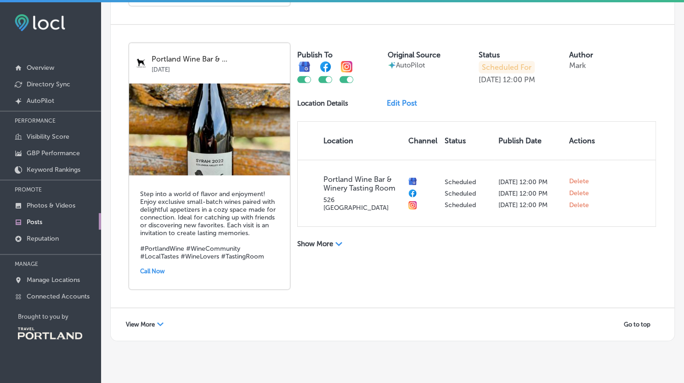
scroll to position [1682, 0]
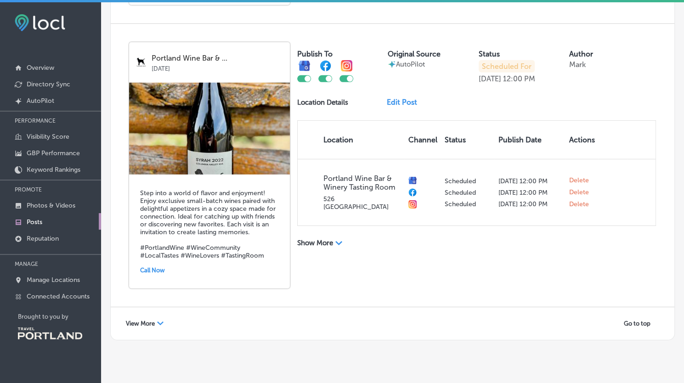
click at [147, 320] on span "View More" at bounding box center [140, 323] width 29 height 7
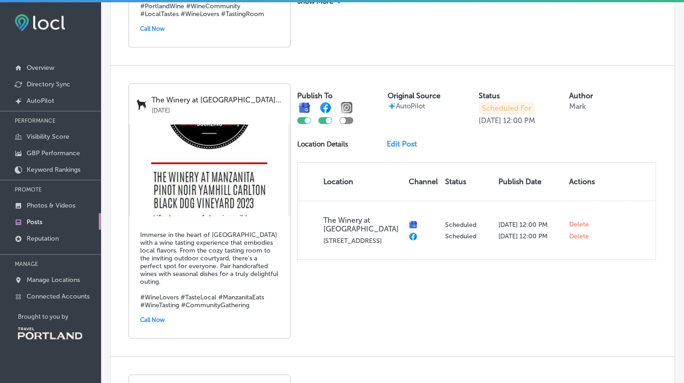
scroll to position [1925, 0]
click at [348, 116] on div at bounding box center [347, 119] width 14 height 7
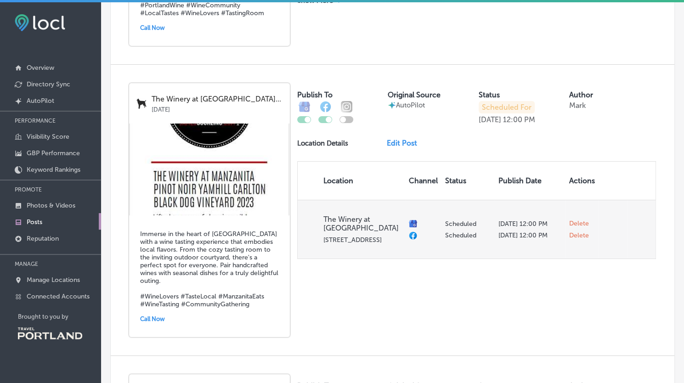
checkbox input "true"
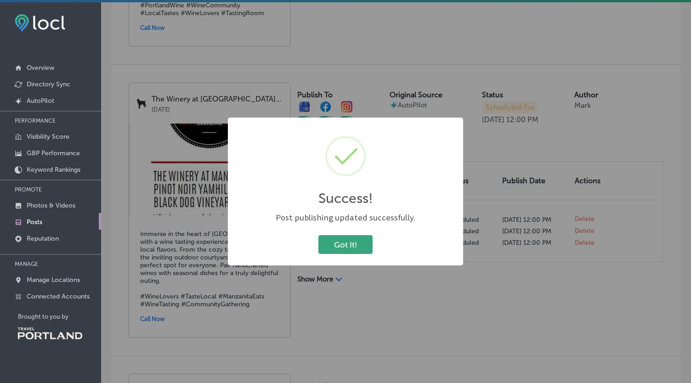
click at [329, 240] on button "Got It!" at bounding box center [346, 244] width 54 height 19
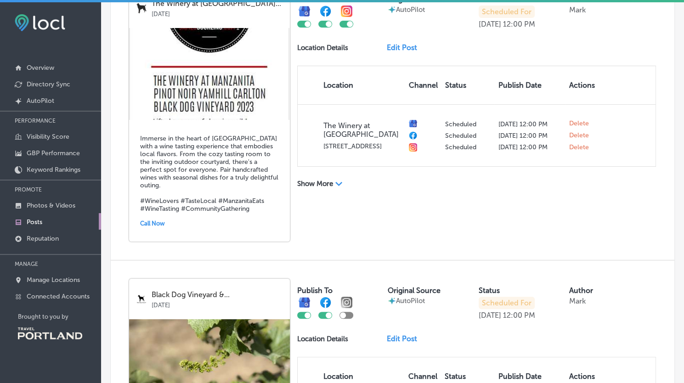
scroll to position [2088, 0]
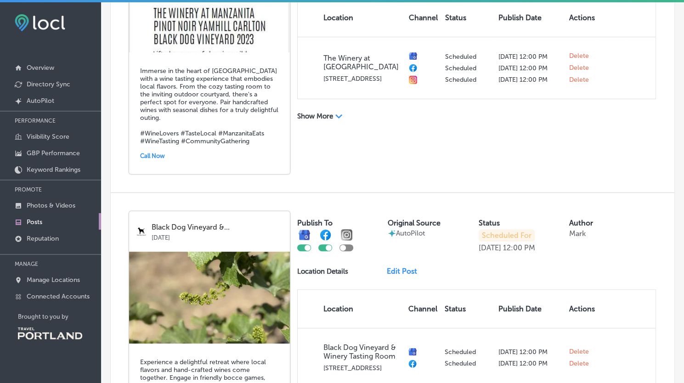
click at [348, 245] on div at bounding box center [347, 248] width 14 height 7
checkbox input "true"
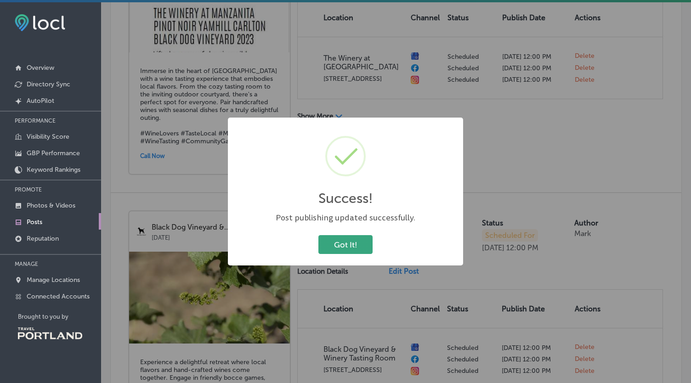
click at [333, 245] on button "Got It!" at bounding box center [346, 244] width 54 height 19
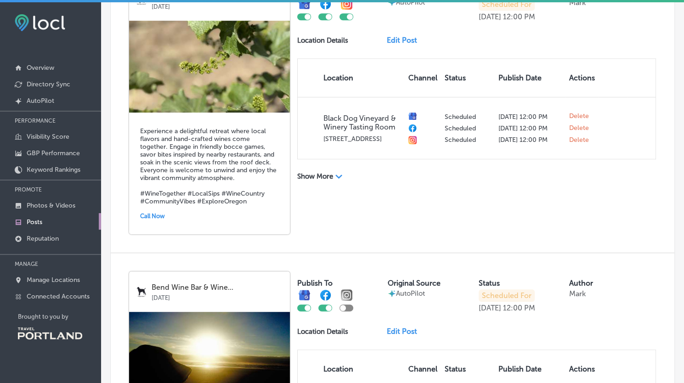
scroll to position [2374, 0]
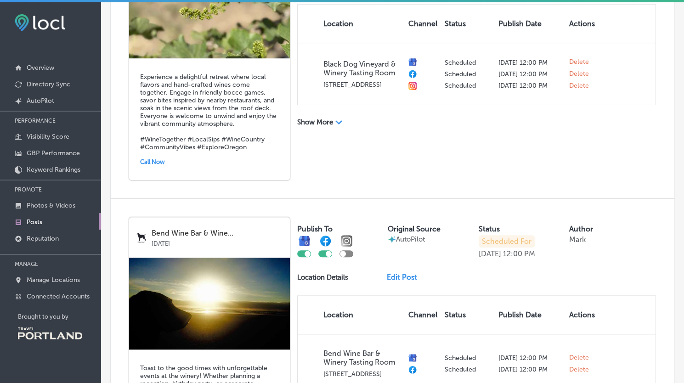
click at [346, 251] on div at bounding box center [347, 254] width 14 height 7
checkbox input "true"
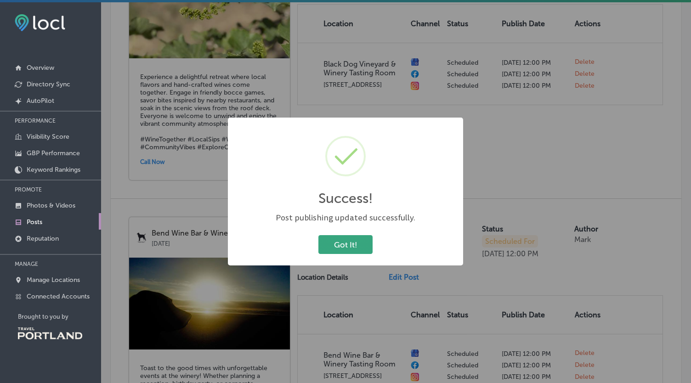
click at [335, 245] on button "Got It!" at bounding box center [346, 244] width 54 height 19
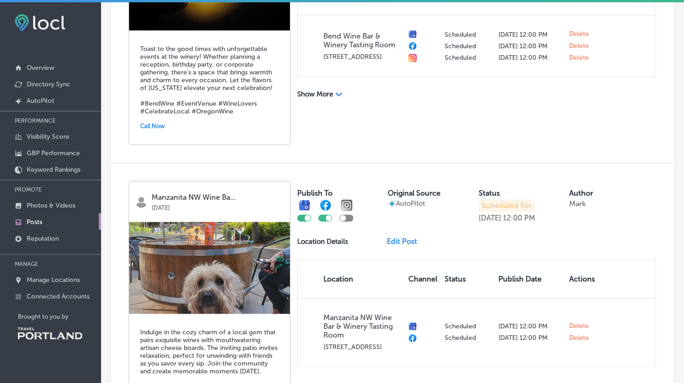
scroll to position [2725, 0]
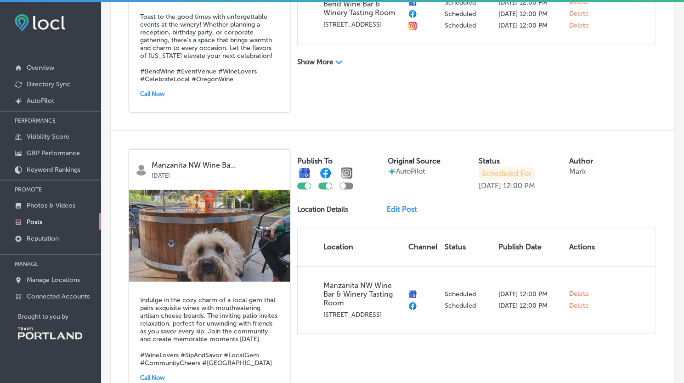
click at [349, 182] on div at bounding box center [347, 185] width 14 height 7
checkbox input "true"
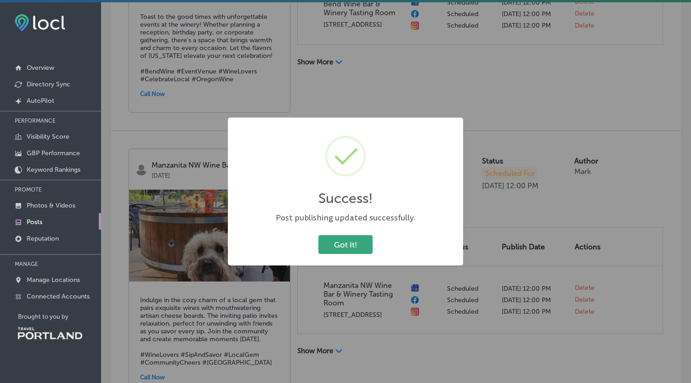
click at [336, 241] on button "Got It!" at bounding box center [346, 244] width 54 height 19
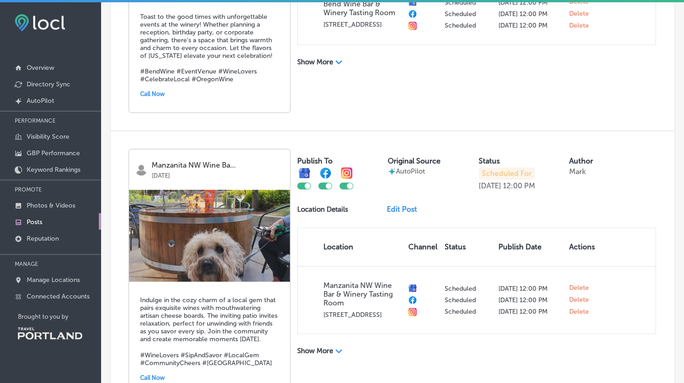
click at [336, 266] on td "Manzanita NW Wine Bar & Winery Tasting Room 2141 NW Savier St, Suite 105" at bounding box center [351, 300] width 107 height 68
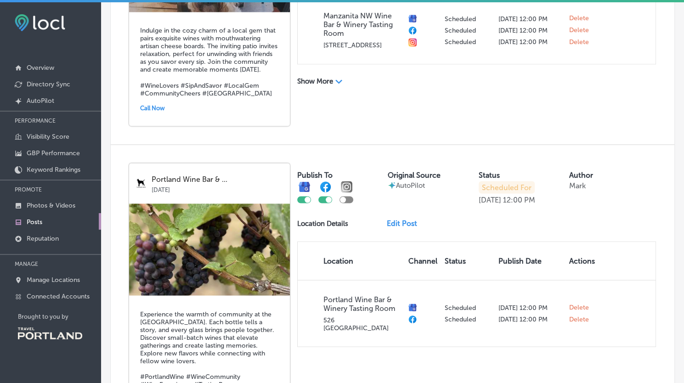
scroll to position [2995, 0]
click at [348, 196] on div at bounding box center [347, 199] width 14 height 7
checkbox input "true"
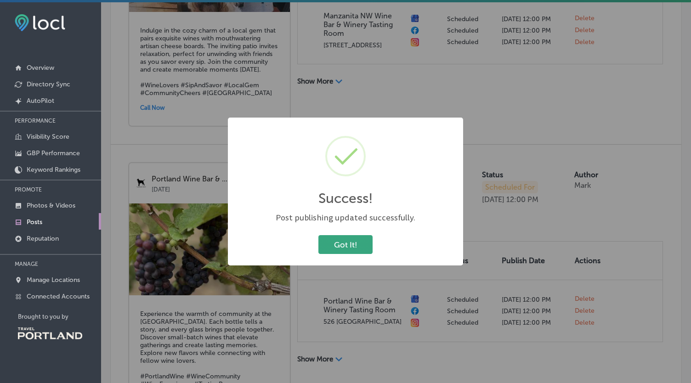
click at [335, 243] on button "Got It!" at bounding box center [346, 244] width 54 height 19
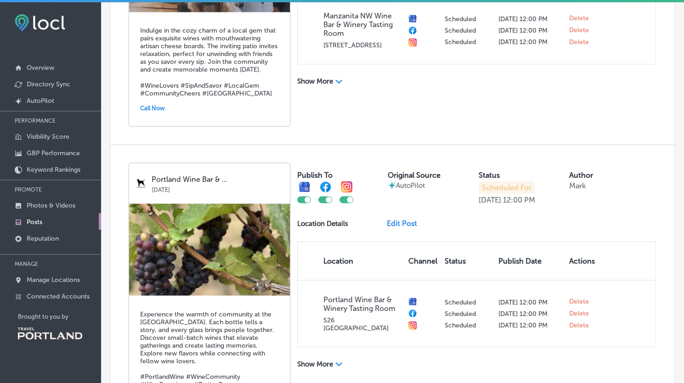
click at [335, 243] on th "Location" at bounding box center [351, 261] width 107 height 38
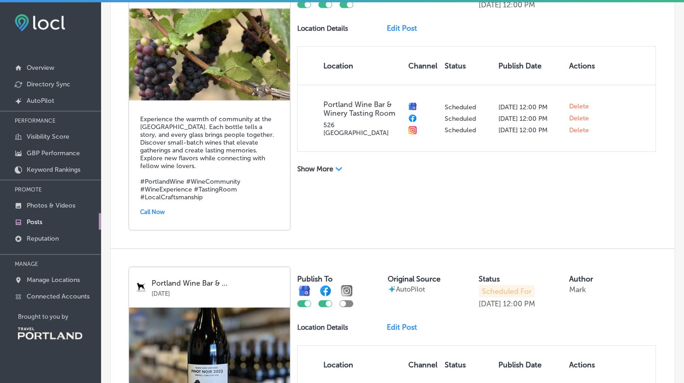
scroll to position [3190, 0]
click at [348, 300] on div at bounding box center [347, 303] width 14 height 7
checkbox input "true"
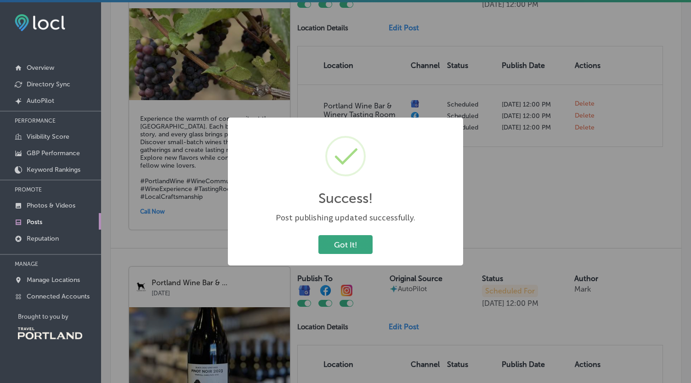
click at [356, 250] on button "Got It!" at bounding box center [346, 244] width 54 height 19
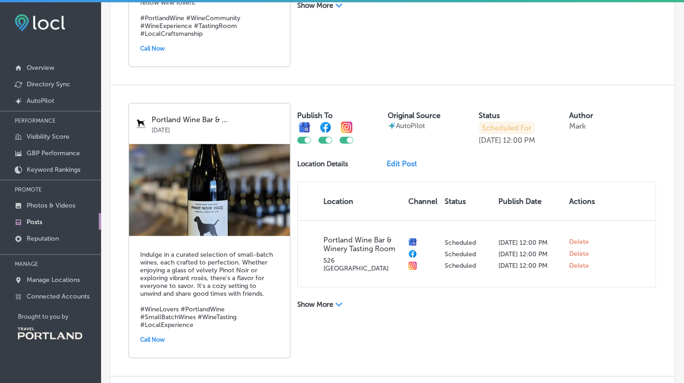
scroll to position [3406, 0]
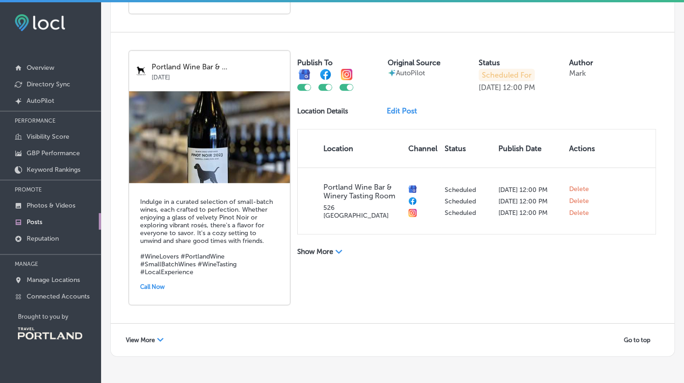
click at [155, 333] on div "View More Path Created with Sketch." at bounding box center [145, 340] width 50 height 14
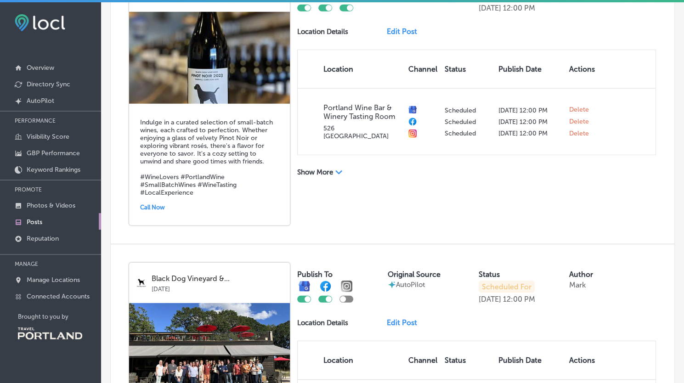
scroll to position [3536, 0]
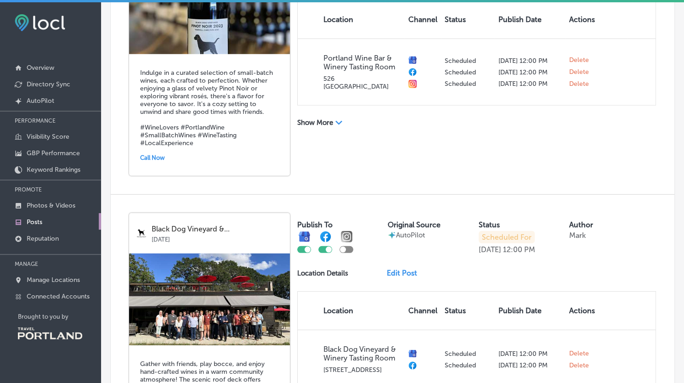
click at [352, 246] on div at bounding box center [347, 249] width 14 height 7
checkbox input "true"
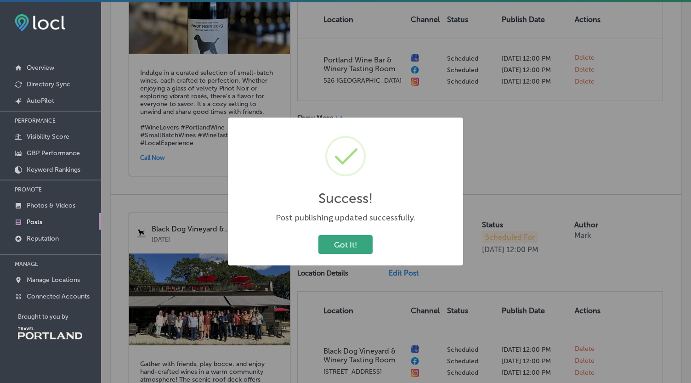
click at [354, 240] on button "Got It!" at bounding box center [346, 244] width 54 height 19
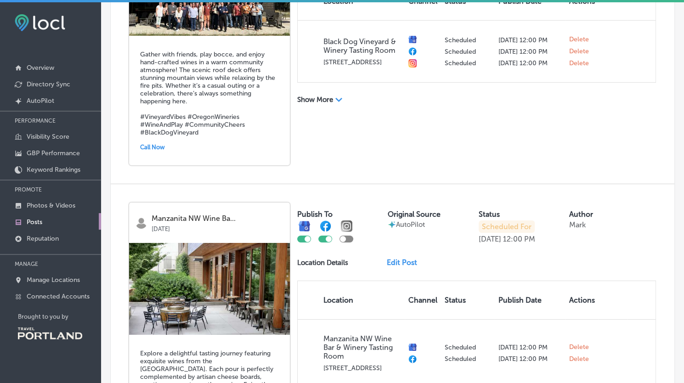
scroll to position [3857, 0]
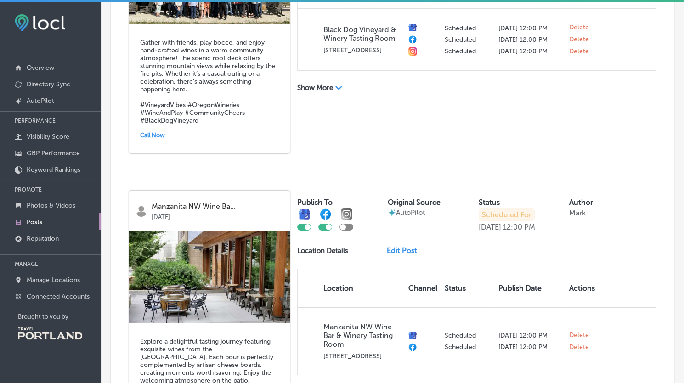
click at [346, 198] on div "Publish To Original Source AutoPilot Status Scheduled For Oct 17, 2025 12:00 PM…" at bounding box center [476, 211] width 359 height 41
click at [348, 224] on div at bounding box center [347, 227] width 14 height 7
checkbox input "true"
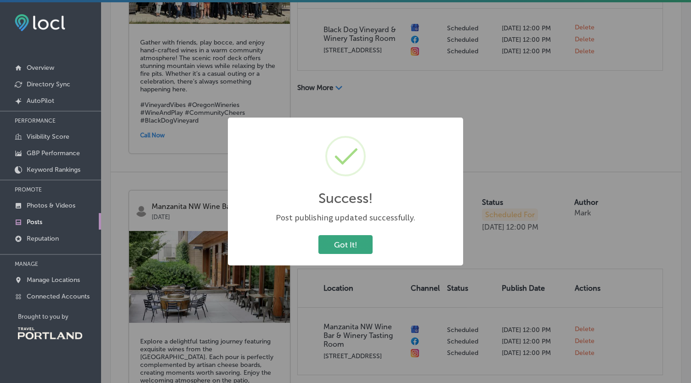
click at [347, 244] on button "Got It!" at bounding box center [346, 244] width 54 height 19
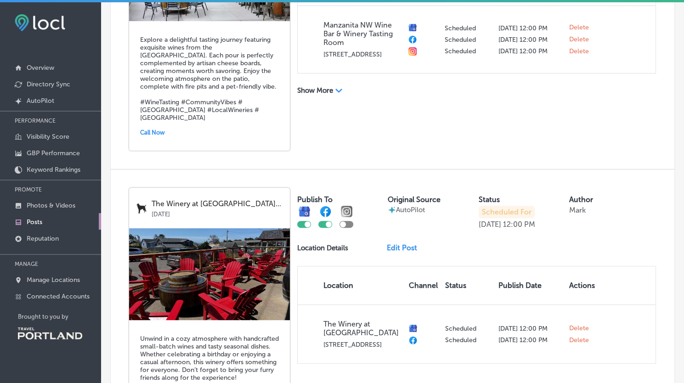
scroll to position [4160, 0]
click at [347, 221] on div at bounding box center [347, 224] width 14 height 7
checkbox input "true"
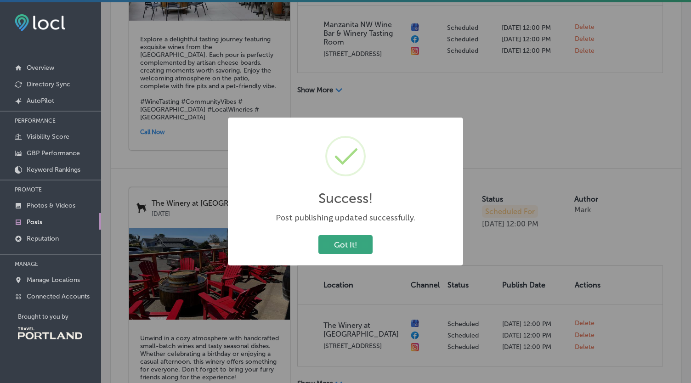
click at [344, 241] on button "Got It!" at bounding box center [346, 244] width 54 height 19
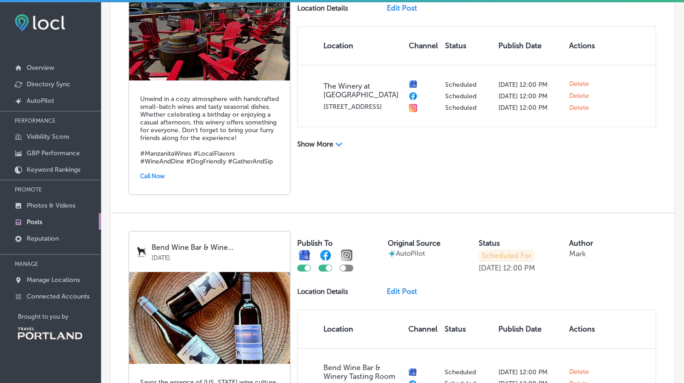
scroll to position [4434, 0]
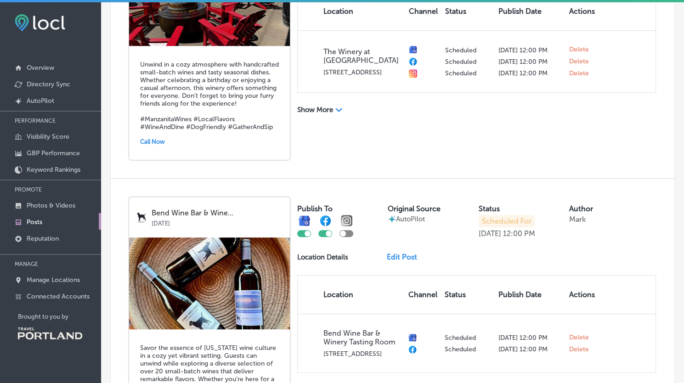
click at [346, 215] on div at bounding box center [347, 226] width 14 height 22
click at [347, 230] on div at bounding box center [347, 233] width 14 height 7
checkbox input "true"
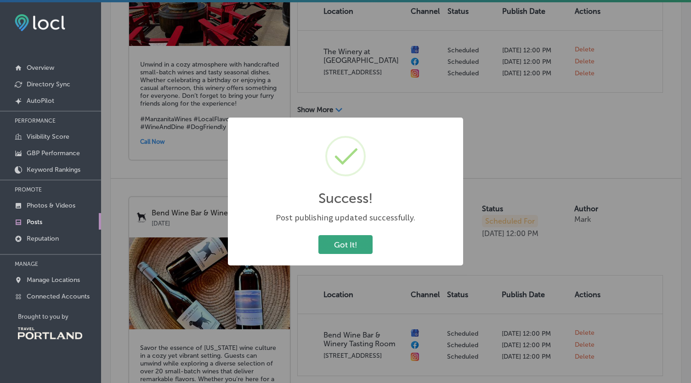
click at [344, 247] on button "Got It!" at bounding box center [346, 244] width 54 height 19
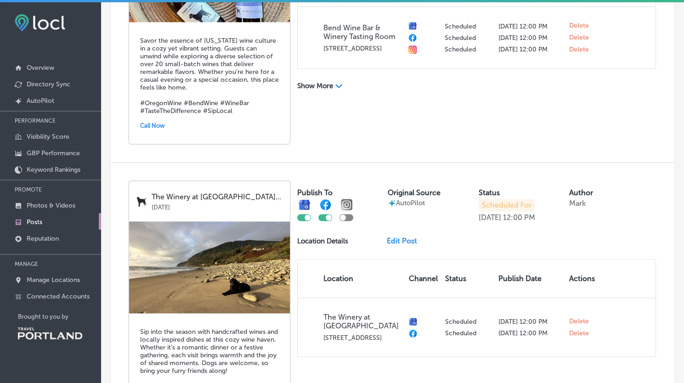
scroll to position [4744, 0]
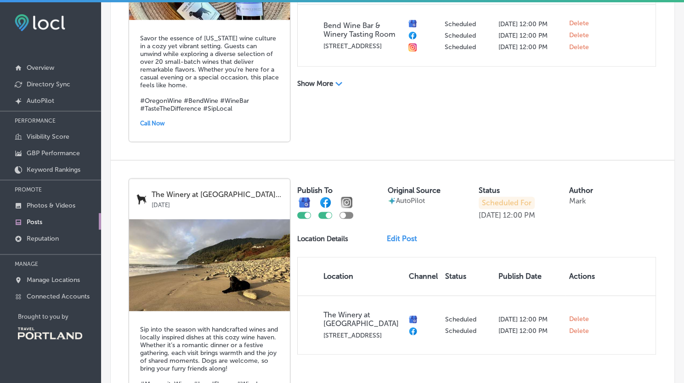
click at [347, 181] on div "Publish To Original Source AutoPilot Status Scheduled For Oct 24, 2025 12:00 PM…" at bounding box center [476, 199] width 359 height 41
click at [348, 212] on div at bounding box center [347, 215] width 14 height 7
checkbox input "true"
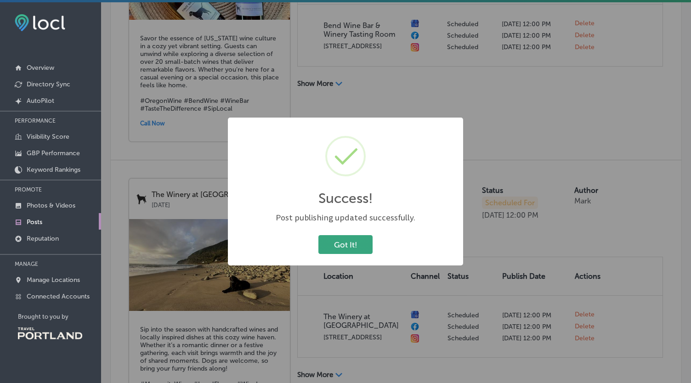
click at [334, 247] on button "Got It!" at bounding box center [346, 244] width 54 height 19
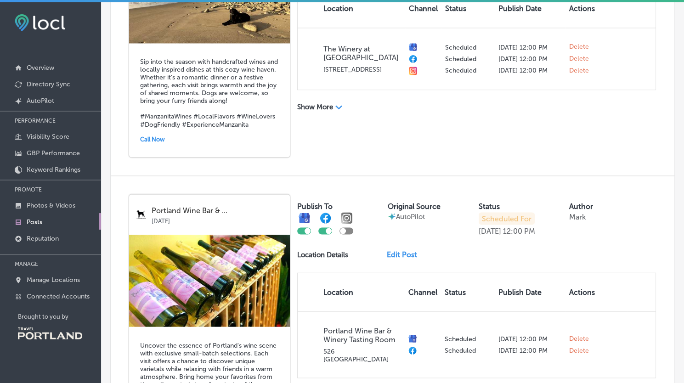
scroll to position [5012, 0]
click at [346, 227] on div at bounding box center [347, 230] width 14 height 7
checkbox input "true"
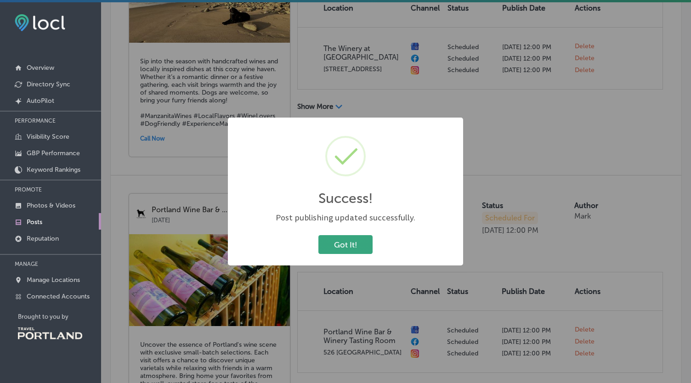
click at [335, 245] on button "Got It!" at bounding box center [346, 244] width 54 height 19
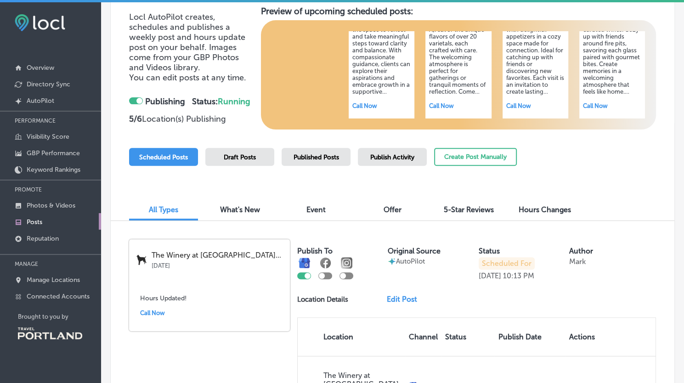
scroll to position [0, 0]
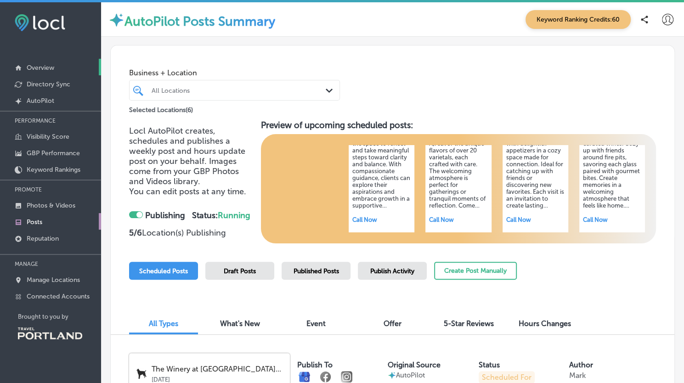
click at [33, 70] on p "Overview" at bounding box center [41, 68] width 28 height 8
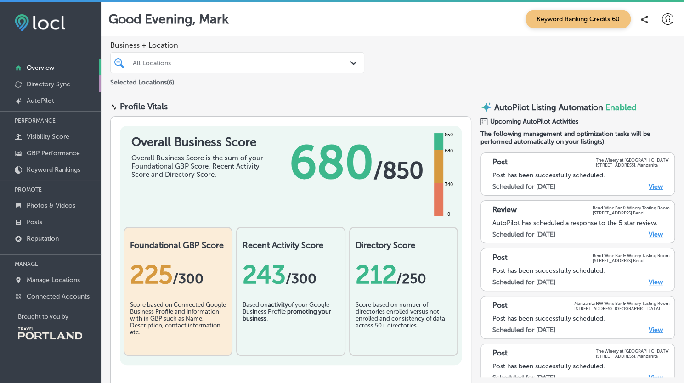
click at [35, 84] on p "Directory Sync" at bounding box center [49, 84] width 44 height 8
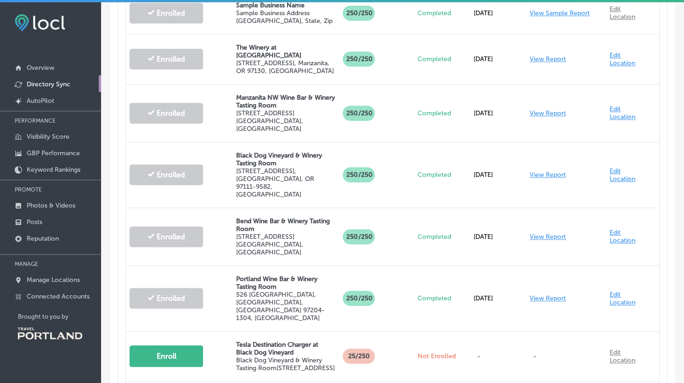
scroll to position [410, 0]
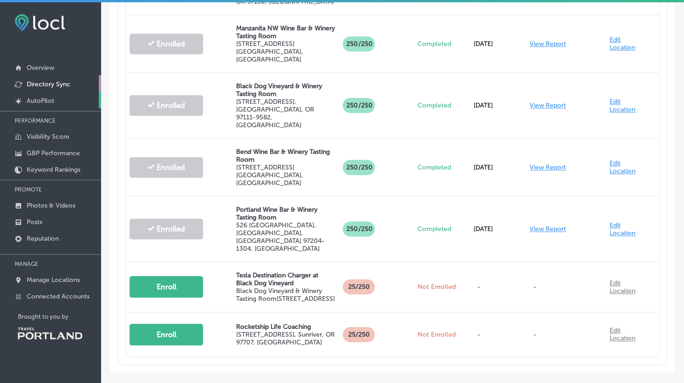
click at [53, 99] on p "AutoPilot" at bounding box center [41, 101] width 28 height 8
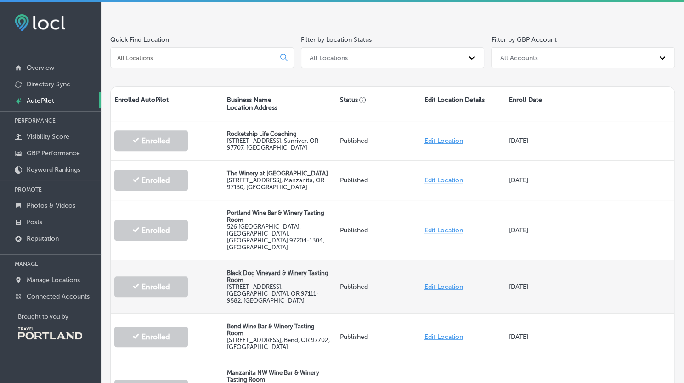
scroll to position [188, 0]
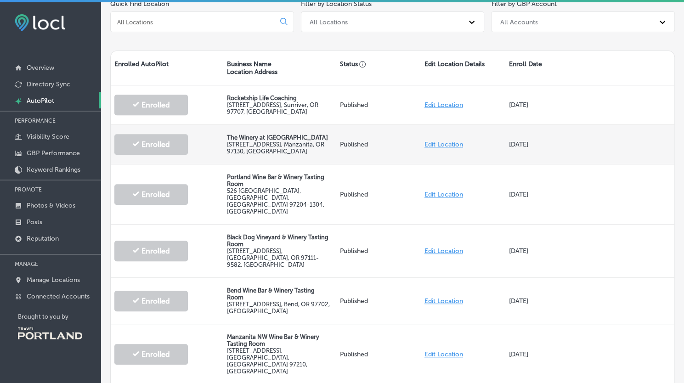
click at [455, 142] on link "Edit Location" at bounding box center [444, 145] width 39 height 8
select select "US"
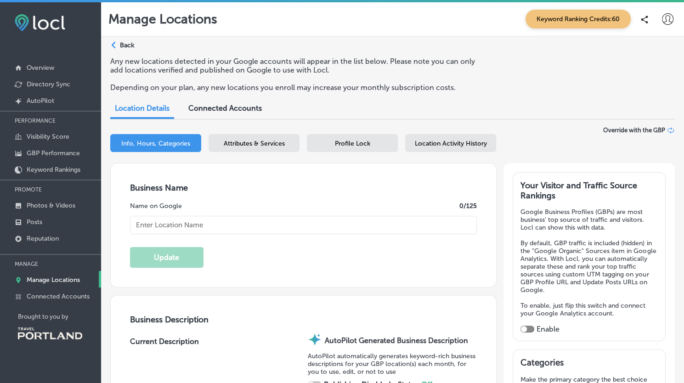
type input "The Winery at [GEOGRAPHIC_DATA]"
type input "info@thewineryatmanzanita.com"
type input "https://www.facebook.com/thewineryatmanzanita"
type input "https://www.instagram.com/thewineryatmanzanita/"
type textarea "The Winery at Manzanita stands out among Manzanita restaurants, blending a rela…"
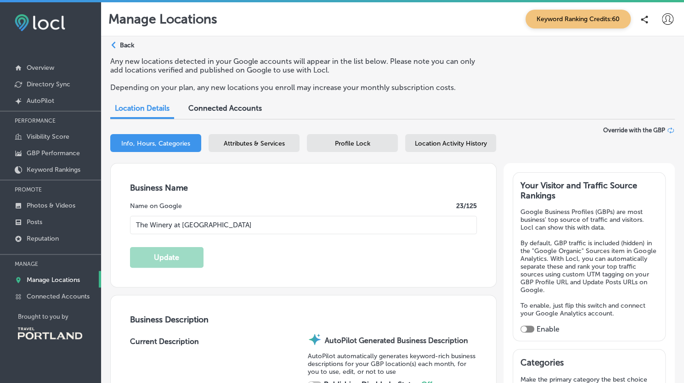
type input "253 Laneda Avenue"
type input "Manzanita"
type input "97130"
type input "US"
type input "http://www.thewineryatmanzanita.com/"
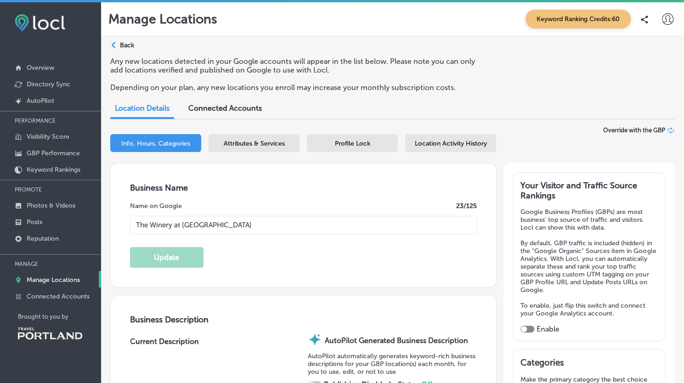
checkbox input "true"
type textarea "The Winery at Manzanita stands out among Manzanita restaurants, blending a rela…"
type input "+1 971 303 9674"
click at [242, 110] on span "Connected Accounts" at bounding box center [225, 108] width 74 height 9
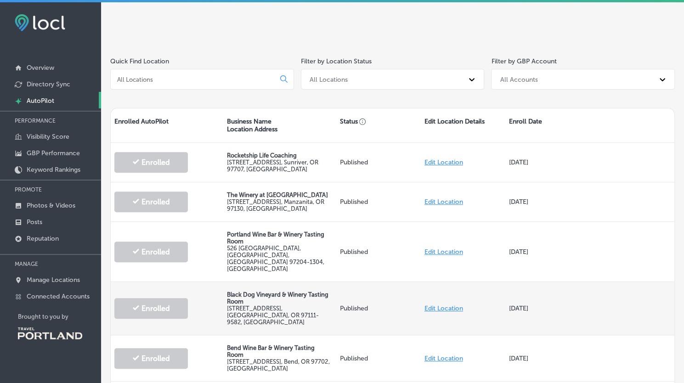
scroll to position [131, 0]
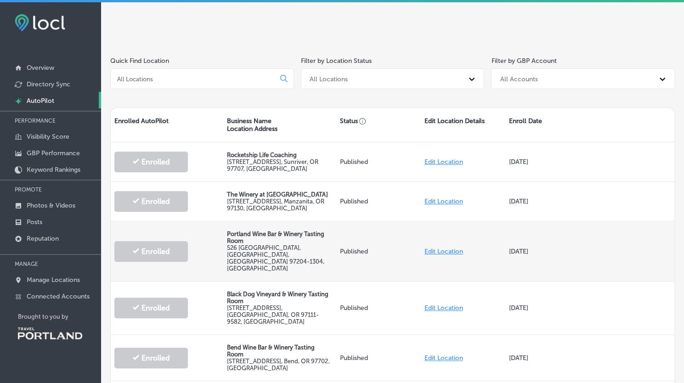
click at [426, 248] on link "Edit Location" at bounding box center [444, 252] width 39 height 8
select select "US"
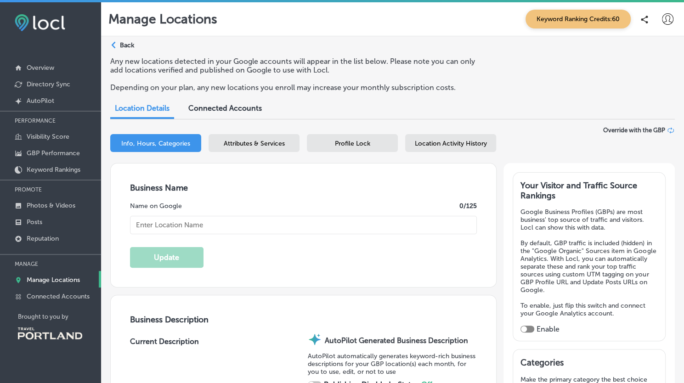
type input "Portland Wine Bar & Winery Tasting Room"
type input "info@portlandwinebar.com"
type input "https://www.facebook.com/ThePortlandWineBar/"
type input "https://www.instagram.com/portlandwinebar/"
type textarea "Portland Wine Bar & Winery Tasting Room invites you to savor a curated selectio…"
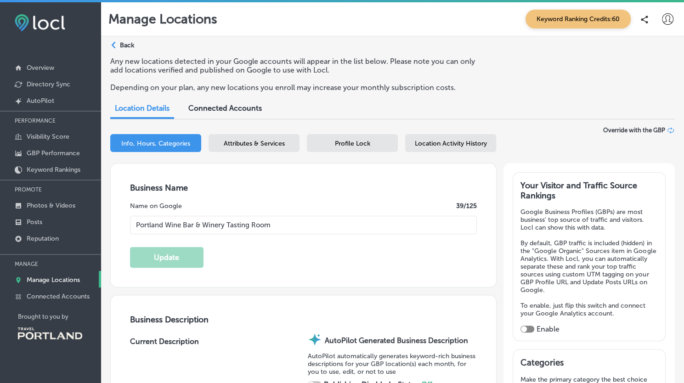
type input "526 Southwest Yamhill Street"
type input "Portland"
type input "97204-1304"
type input "US"
checkbox input "true"
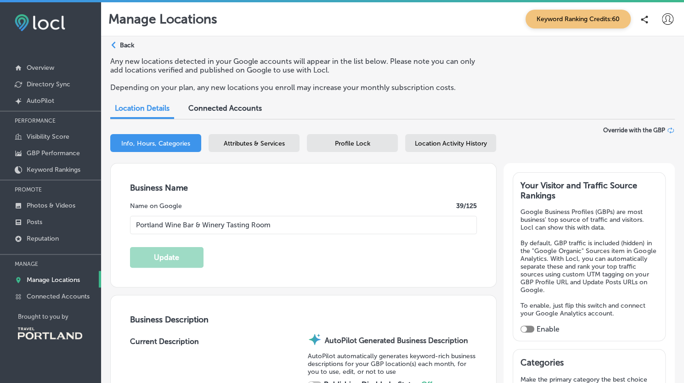
type input "http://www.portlandwinebar.com/"
click at [243, 115] on div "Connected Accounts" at bounding box center [225, 109] width 87 height 20
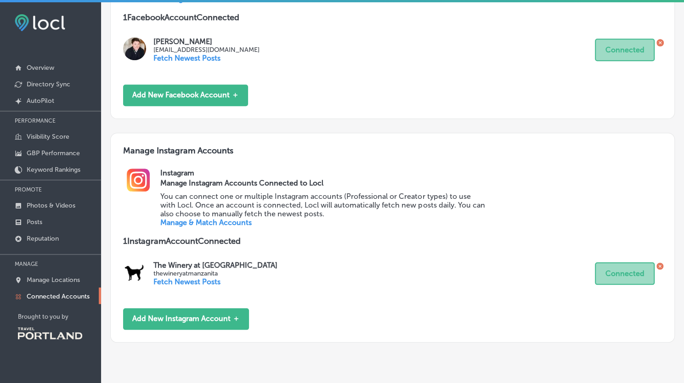
scroll to position [434, 0]
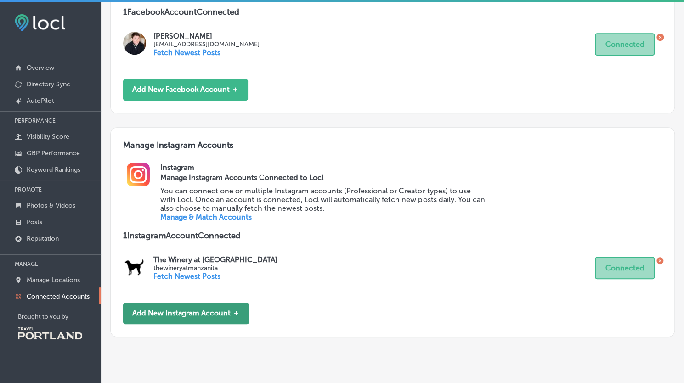
click at [183, 315] on button "Add New Instagram Account ＋" at bounding box center [186, 314] width 126 height 22
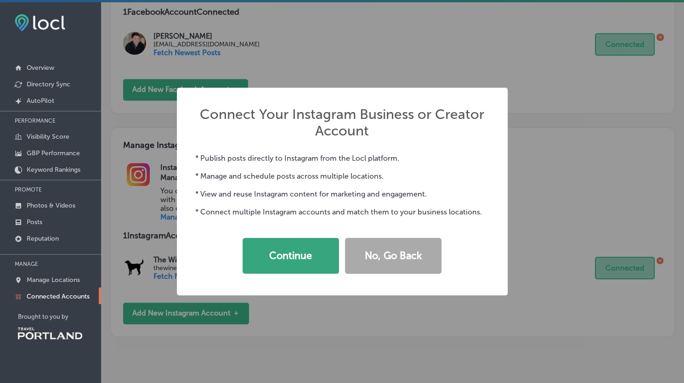
click at [282, 252] on button "Continue" at bounding box center [291, 256] width 97 height 36
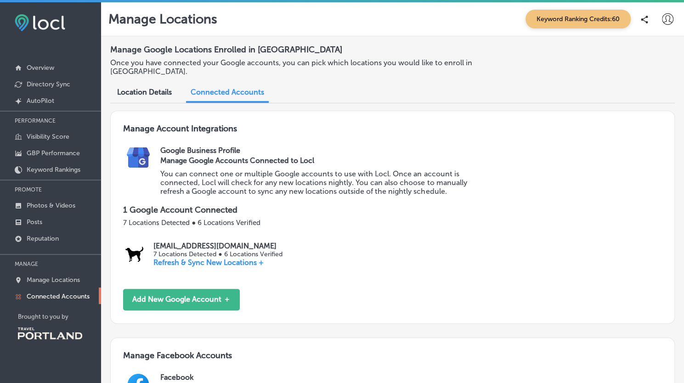
click at [147, 94] on span "Location Details" at bounding box center [144, 92] width 55 height 9
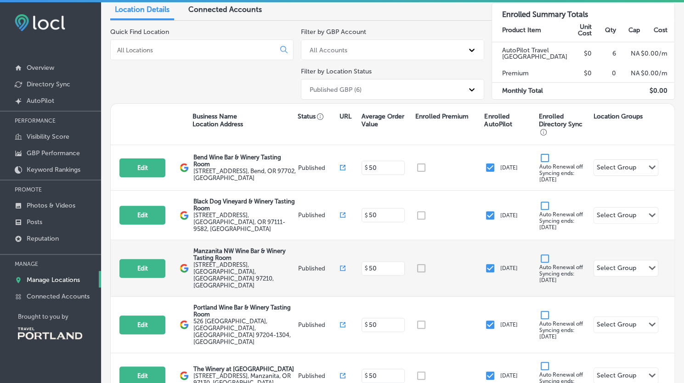
scroll to position [86, 0]
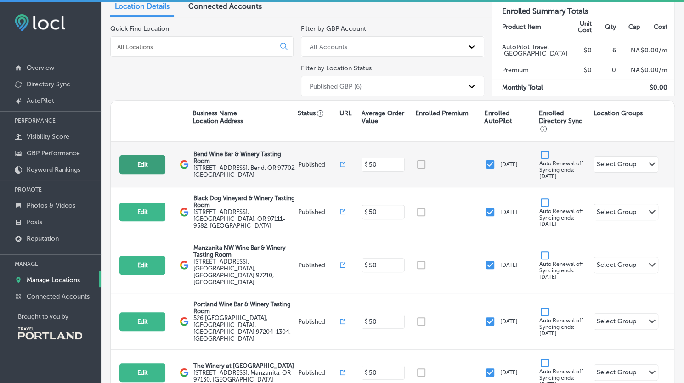
click at [134, 169] on button "Edit" at bounding box center [143, 164] width 46 height 19
select select "US"
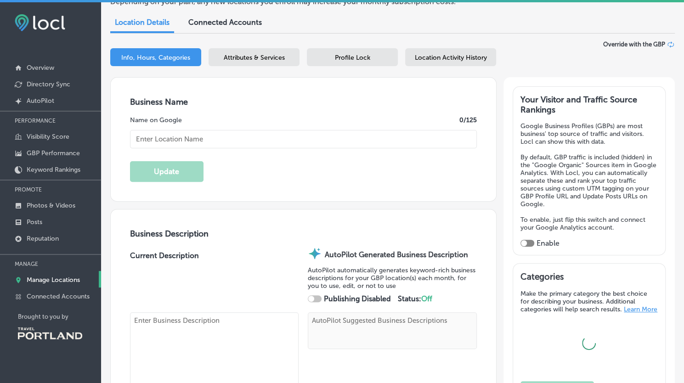
scroll to position [102, 0]
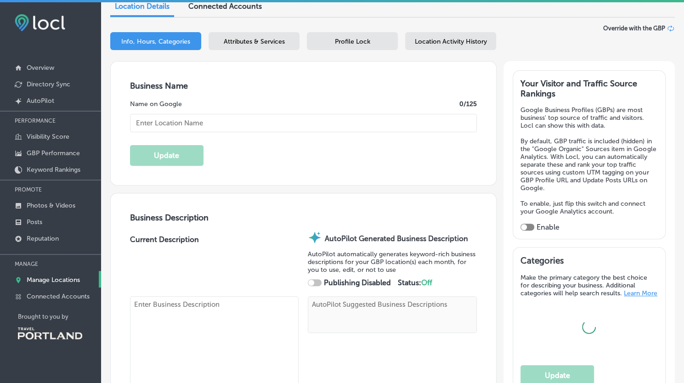
type input "Bend Wine Bar & Winery Tasting Room"
type textarea "Discover a vibrant fusion of winery sophistication and relaxed bar charm at Ben…"
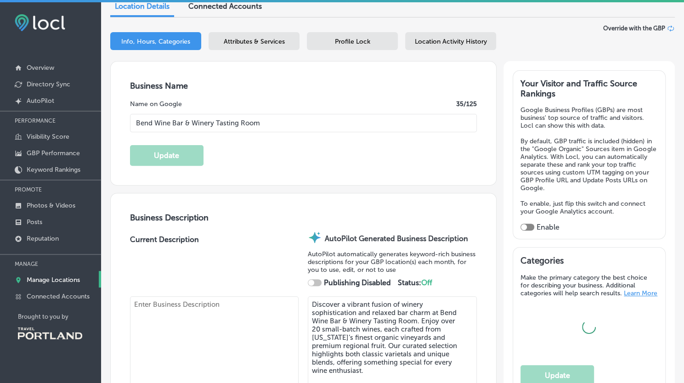
type input "[EMAIL_ADDRESS][DOMAIN_NAME]"
type input "[URL][DOMAIN_NAME]"
type input "[STREET_ADDRESS]"
type input "Suite 194"
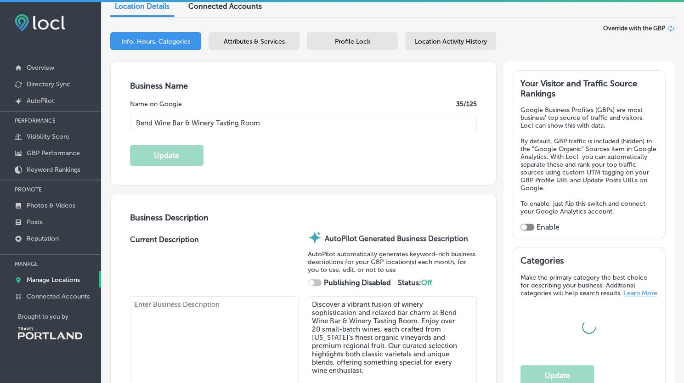
type input "Bend"
type input "97702"
type input "US"
type input "[URL][DOMAIN_NAME]"
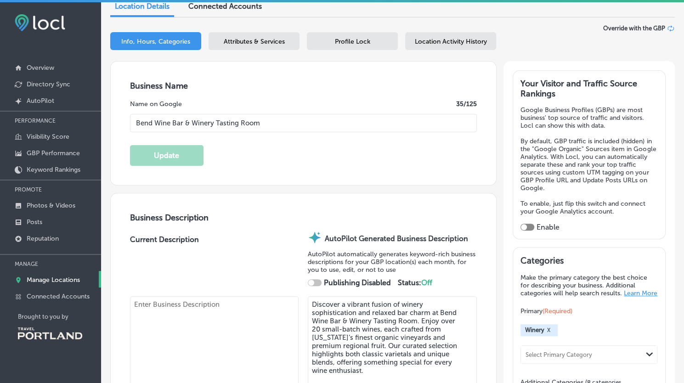
checkbox input "true"
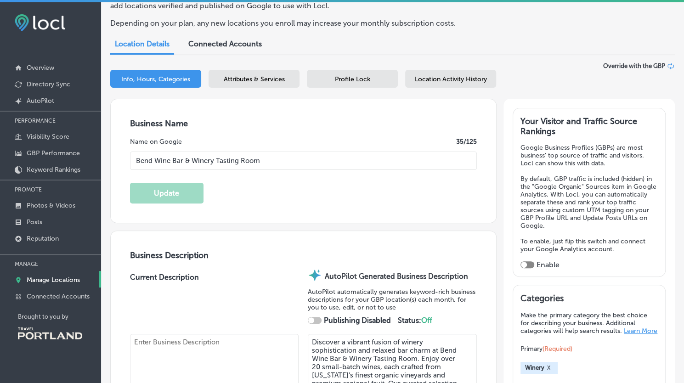
type textarea "Discover a vibrant fusion of winery sophistication and relaxed bar charm at Ben…"
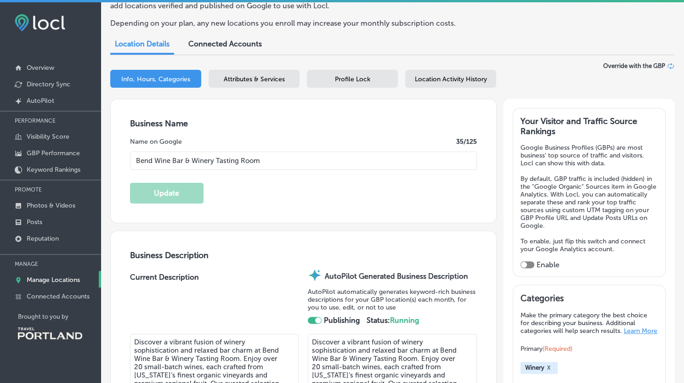
scroll to position [0, 0]
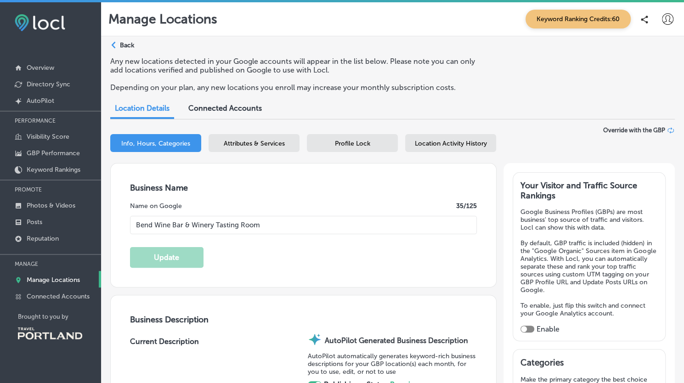
type input "[PHONE_NUMBER]"
click at [225, 104] on span "Connected Accounts" at bounding box center [225, 108] width 74 height 9
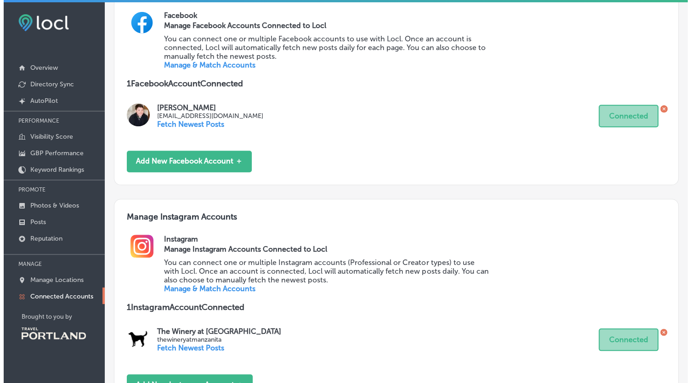
scroll to position [436, 0]
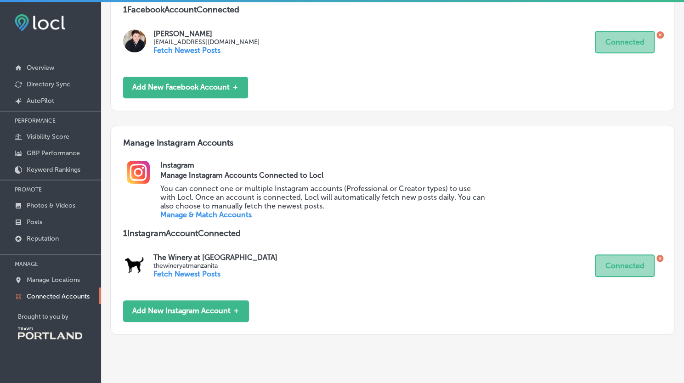
click at [657, 258] on icon at bounding box center [660, 258] width 7 height 7
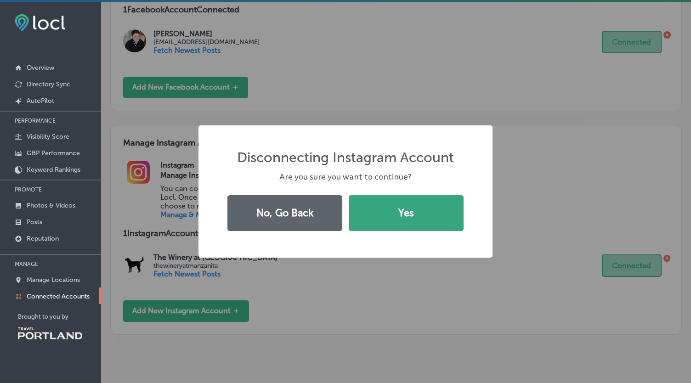
click at [417, 219] on button "Yes" at bounding box center [406, 213] width 115 height 36
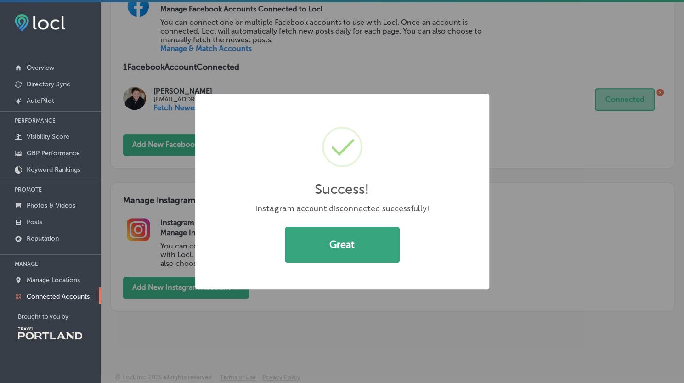
scroll to position [378, 0]
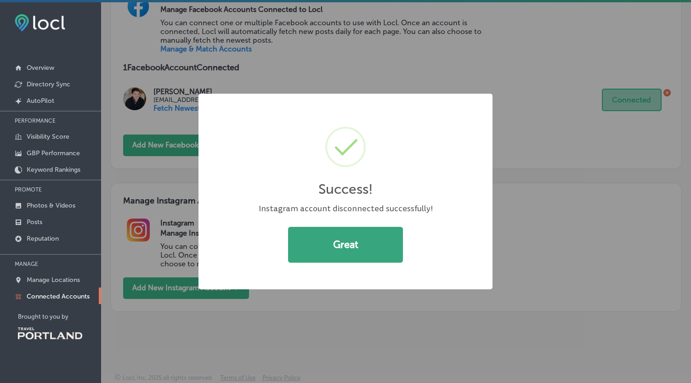
click at [363, 249] on button "Great" at bounding box center [345, 245] width 115 height 36
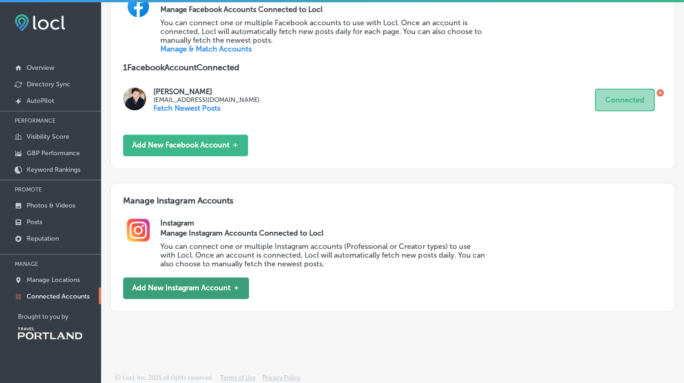
click at [165, 289] on button "Add New Instagram Account ＋" at bounding box center [186, 289] width 126 height 22
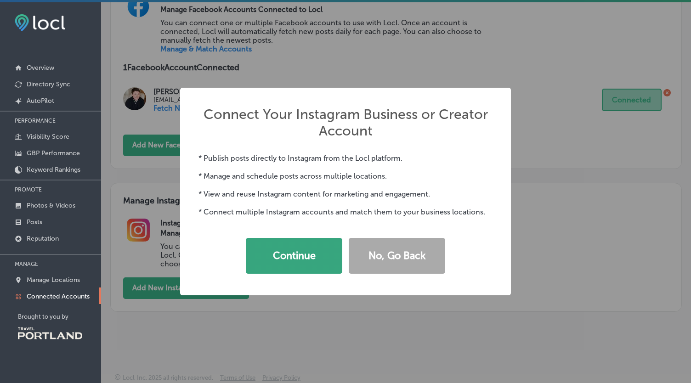
click at [273, 249] on button "Continue" at bounding box center [294, 256] width 97 height 36
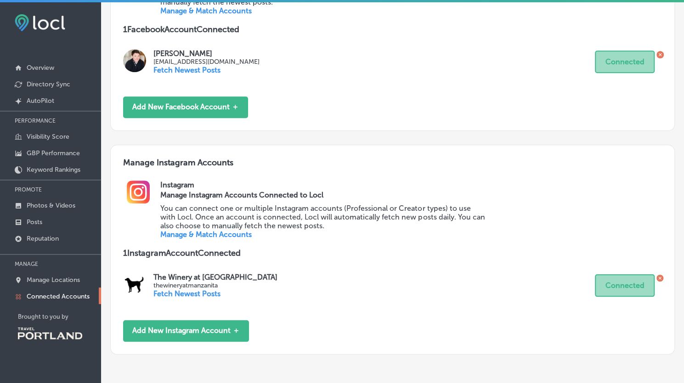
scroll to position [459, 0]
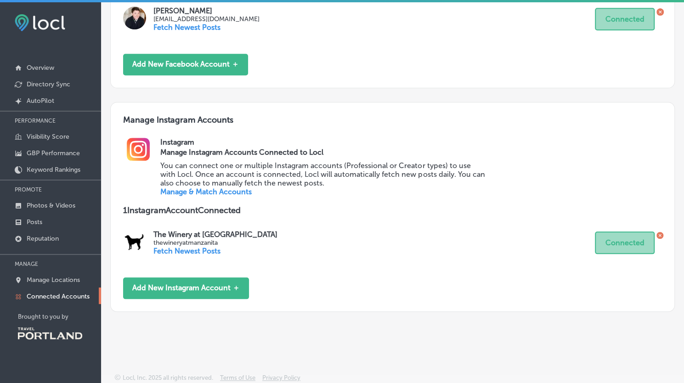
drag, startPoint x: 189, startPoint y: 284, endPoint x: 225, endPoint y: 259, distance: 43.9
click at [225, 259] on div "Manage Instagram Accounts Instagram Manage Instagram Accounts Connected to Locl…" at bounding box center [392, 207] width 565 height 210
click at [193, 251] on p "Fetch Newest Posts" at bounding box center [216, 251] width 124 height 9
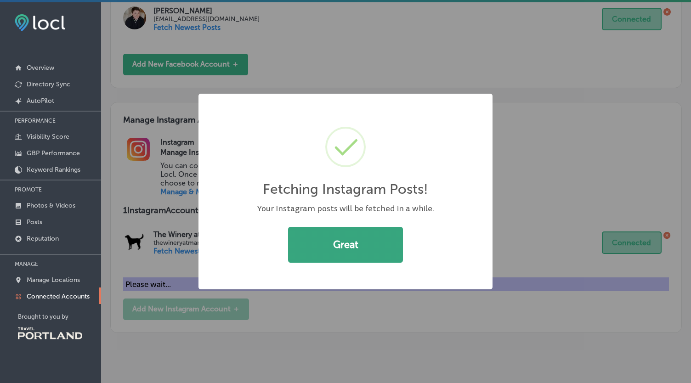
click at [327, 258] on button "Great" at bounding box center [345, 245] width 115 height 36
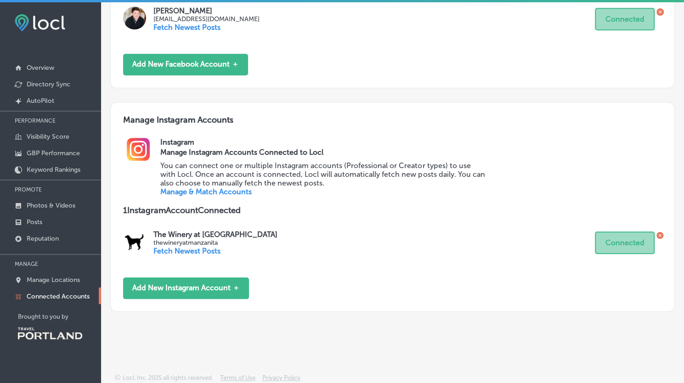
click at [193, 299] on div "Manage Instagram Accounts Instagram Manage Instagram Accounts Connected to Locl…" at bounding box center [392, 207] width 565 height 210
click at [196, 294] on button "Add New Instagram Account ＋" at bounding box center [186, 289] width 126 height 22
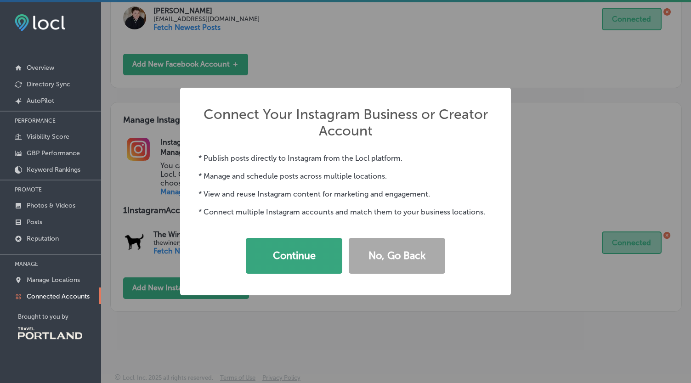
click at [272, 261] on button "Continue" at bounding box center [294, 256] width 97 height 36
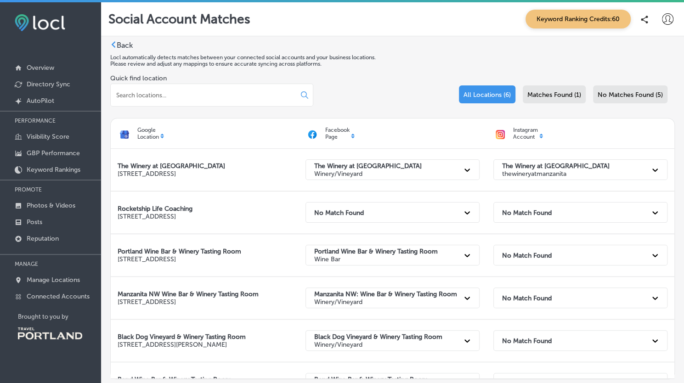
click at [553, 98] on span "Matches Found (1)" at bounding box center [555, 95] width 54 height 8
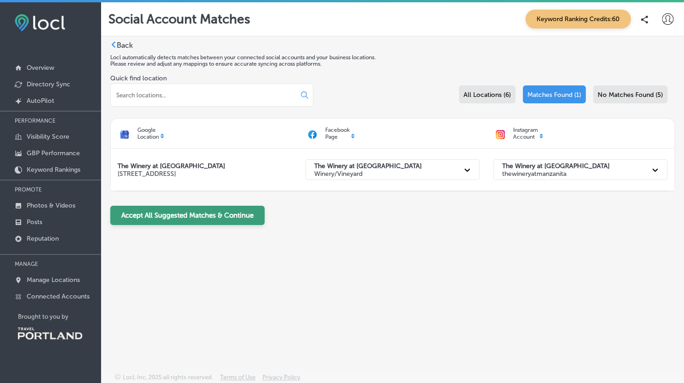
click at [216, 224] on button "Accept All Suggested Matches & Continue" at bounding box center [187, 215] width 154 height 19
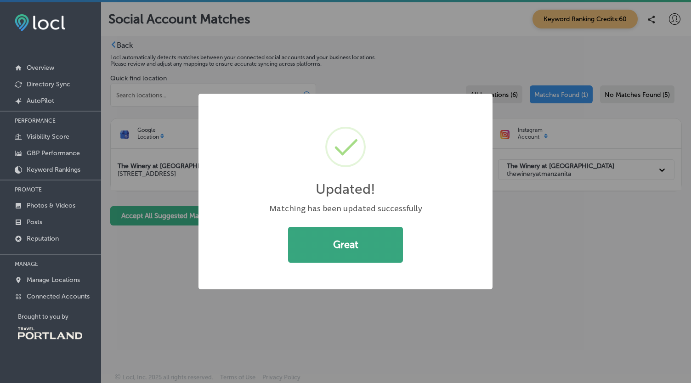
click at [319, 251] on button "Great" at bounding box center [345, 245] width 115 height 36
